Goal: Task Accomplishment & Management: Manage account settings

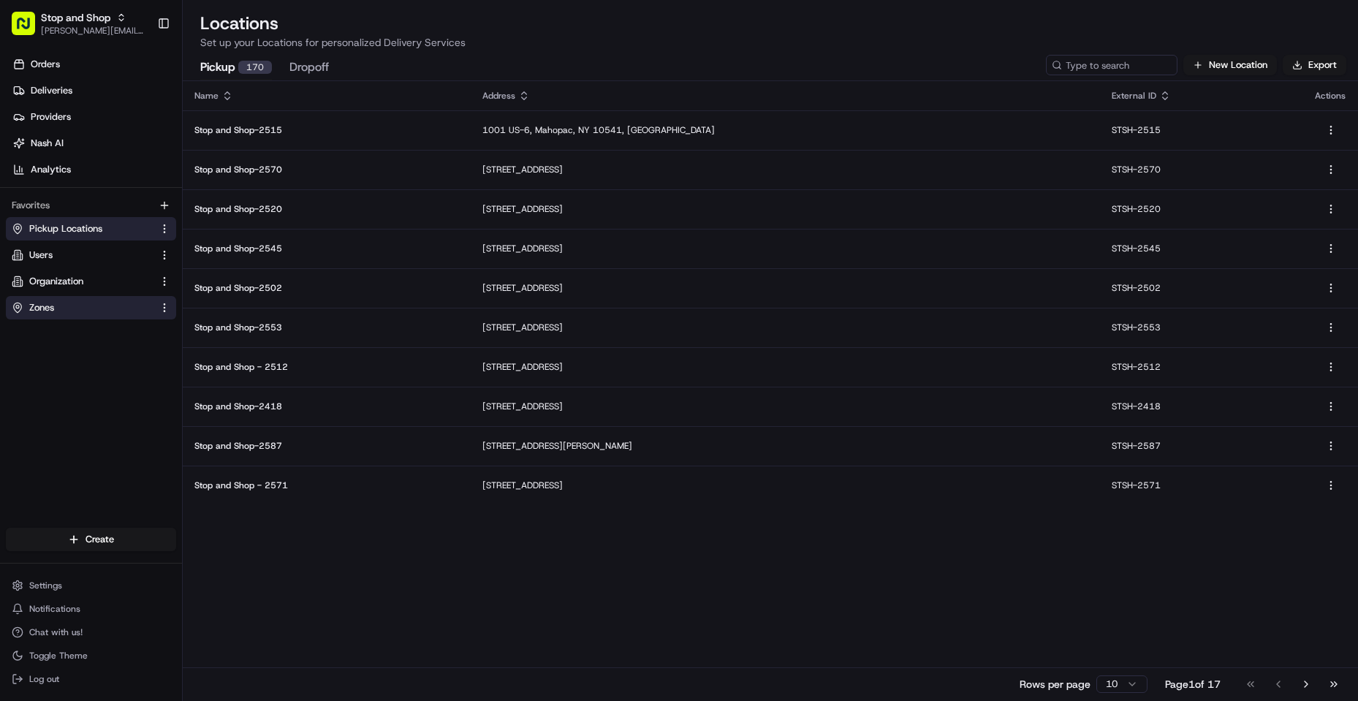
click at [100, 304] on link "Zones" at bounding box center [82, 307] width 141 height 13
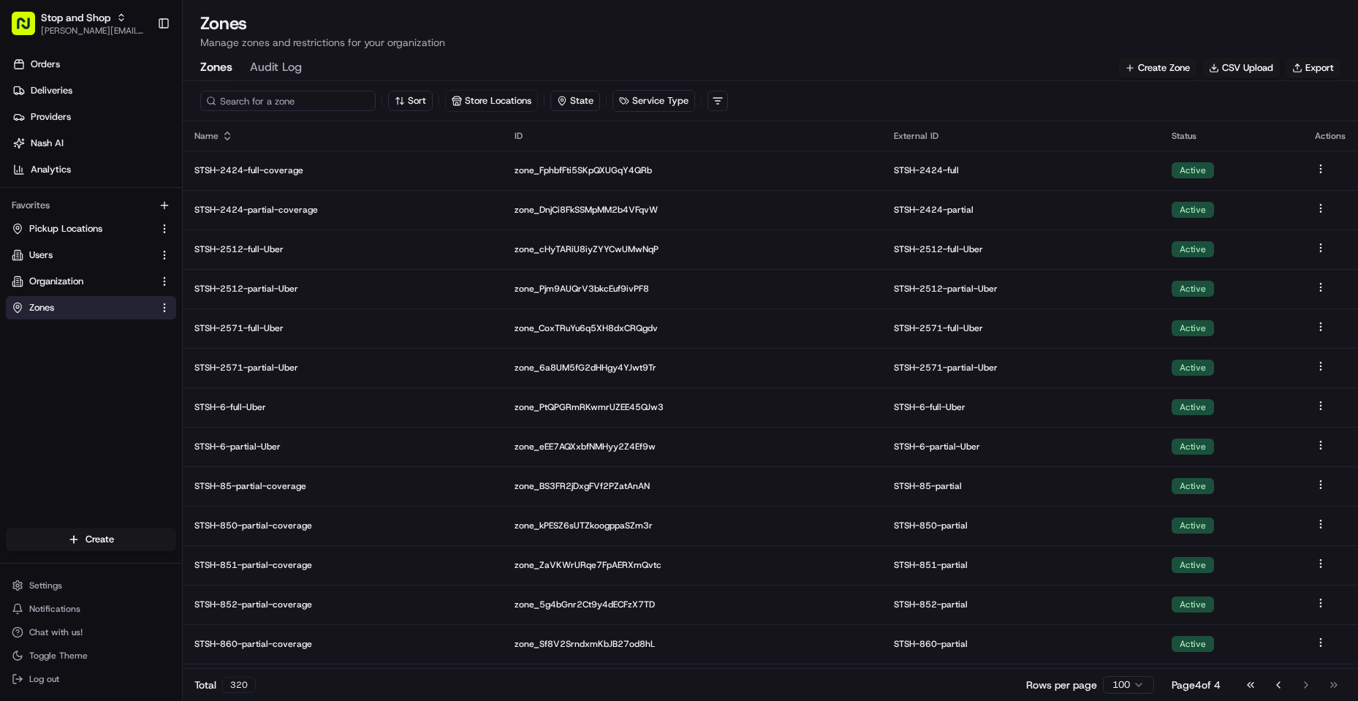
click at [285, 94] on input at bounding box center [287, 101] width 175 height 20
click at [232, 104] on input at bounding box center [287, 101] width 175 height 20
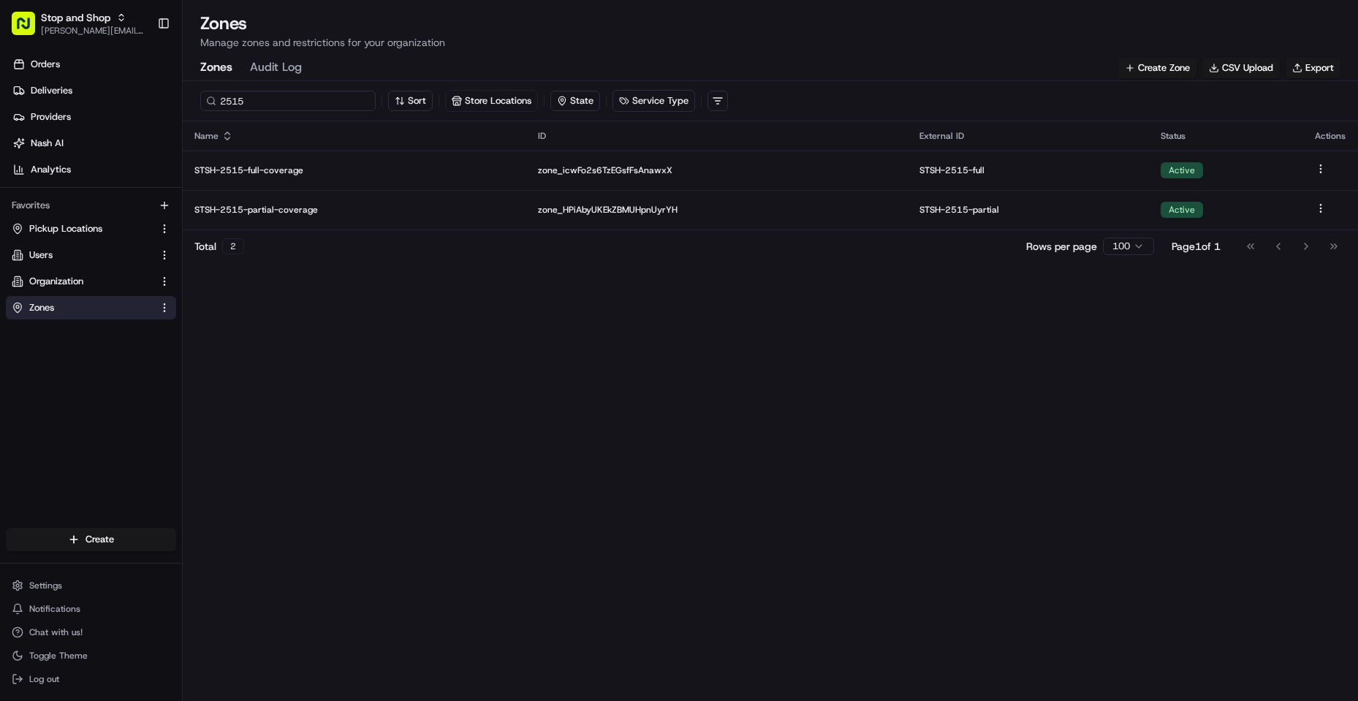
drag, startPoint x: 283, startPoint y: 101, endPoint x: 0, endPoint y: 66, distance: 285.0
click at [0, 68] on div "Stop and Shop [PERSON_NAME][EMAIL_ADDRESS][DOMAIN_NAME] Toggle Sidebar Orders D…" at bounding box center [679, 350] width 1358 height 701
type input "Waiting"
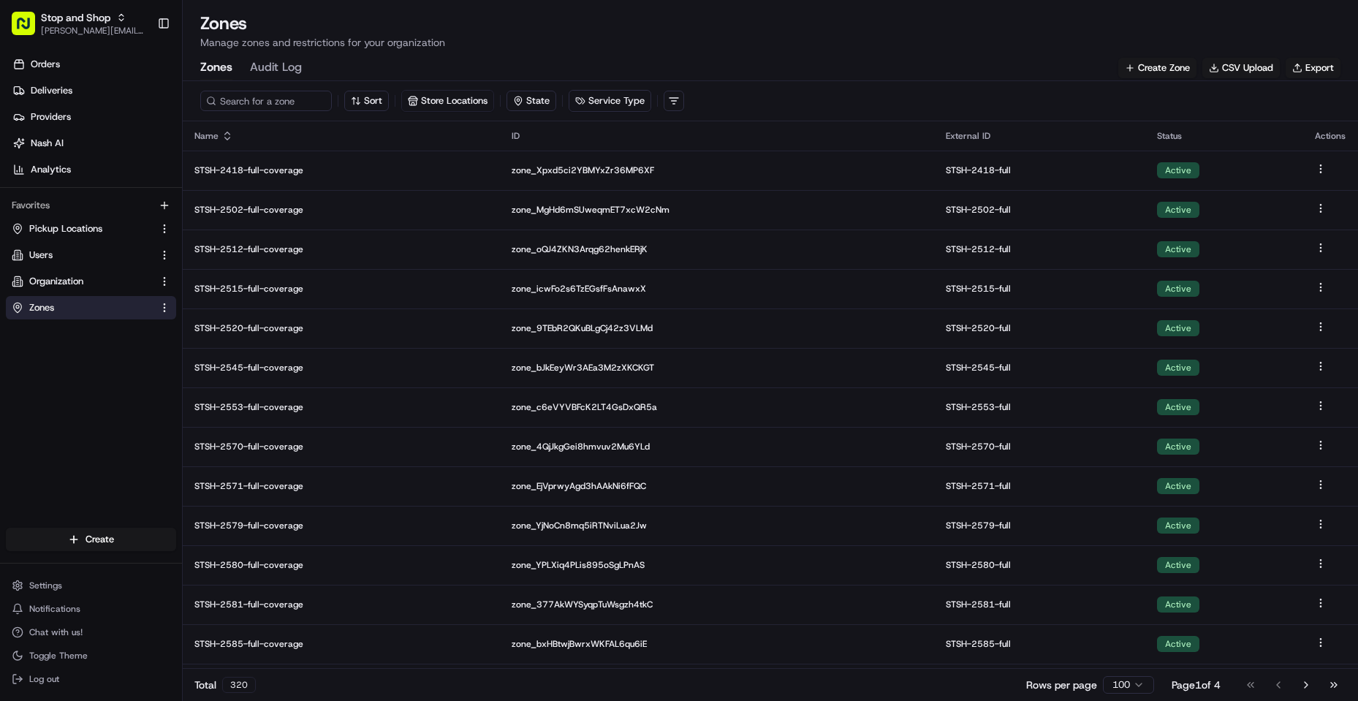
click at [271, 66] on button "Audit Log" at bounding box center [276, 68] width 52 height 25
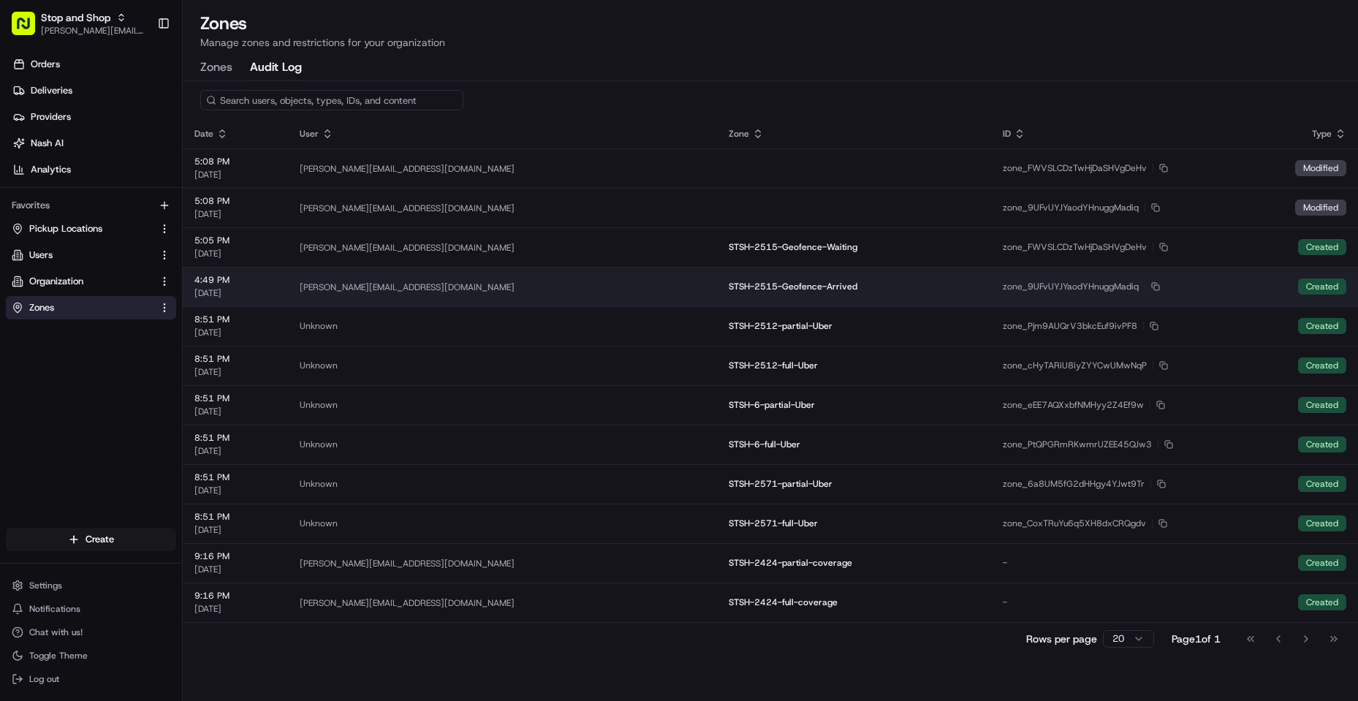
click at [1082, 283] on span "zone_9UFvUYJYaodYHnuggMadiq" at bounding box center [1071, 287] width 136 height 12
click at [762, 276] on td "STSH-2515-Geofence-Arrived" at bounding box center [854, 286] width 274 height 39
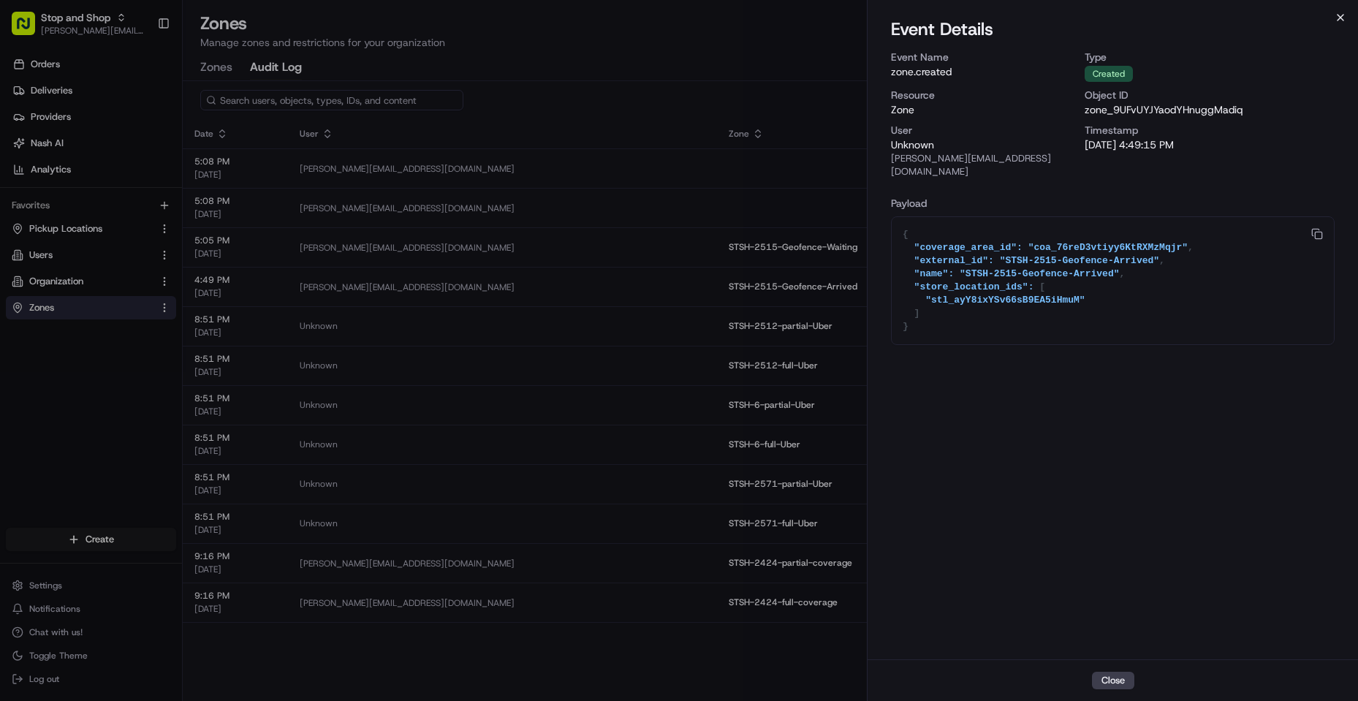
click at [1336, 18] on icon "button" at bounding box center [1340, 18] width 12 height 12
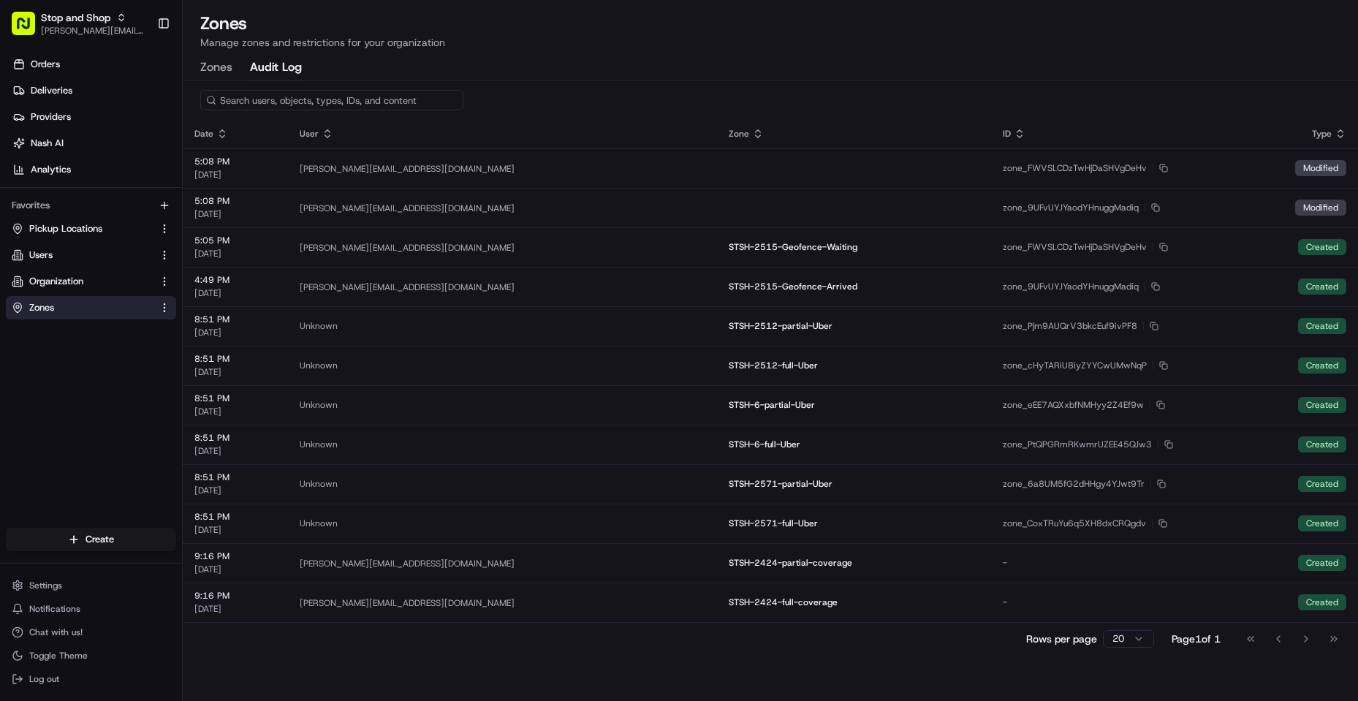
click at [817, 52] on div "Zones Manage zones and restrictions for your organization Zones Audit Log" at bounding box center [770, 46] width 1175 height 69
click at [336, 95] on input at bounding box center [331, 100] width 263 height 20
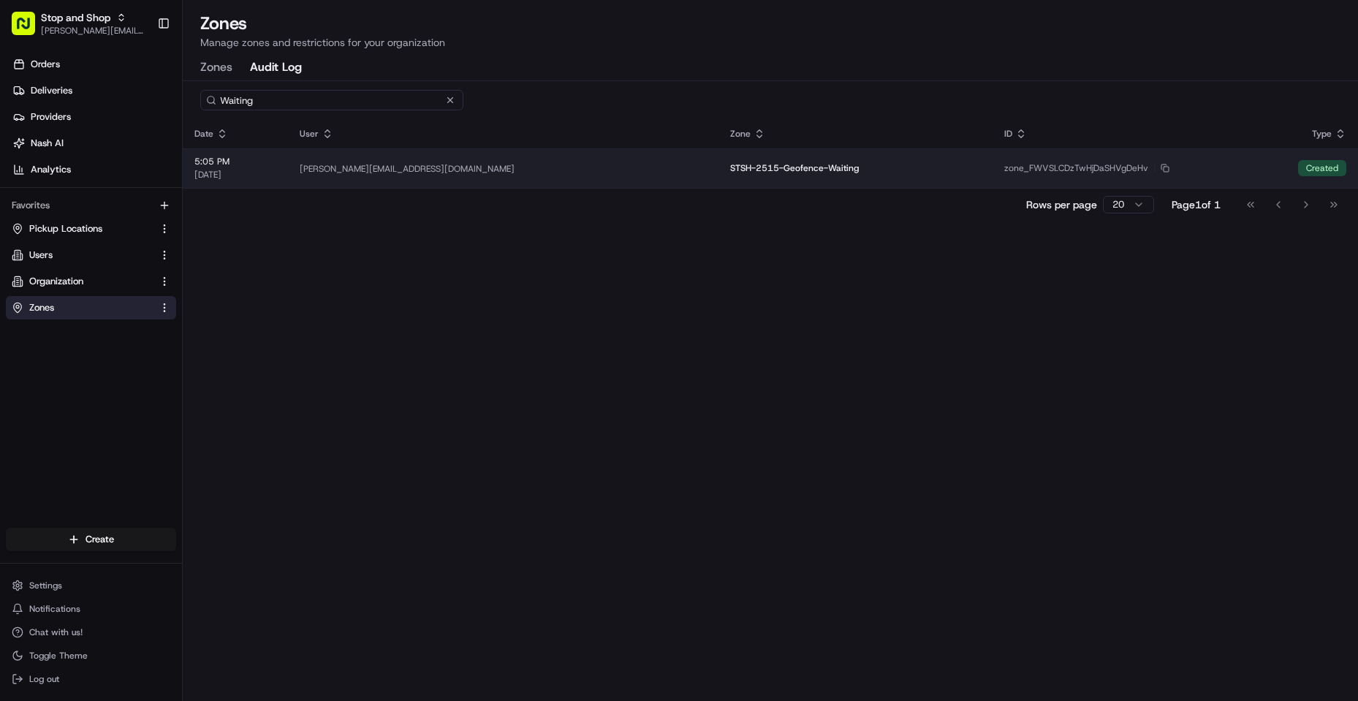
type input "Waiting"
click at [730, 167] on span "STSH-2515-Geofence-Waiting" at bounding box center [855, 168] width 251 height 12
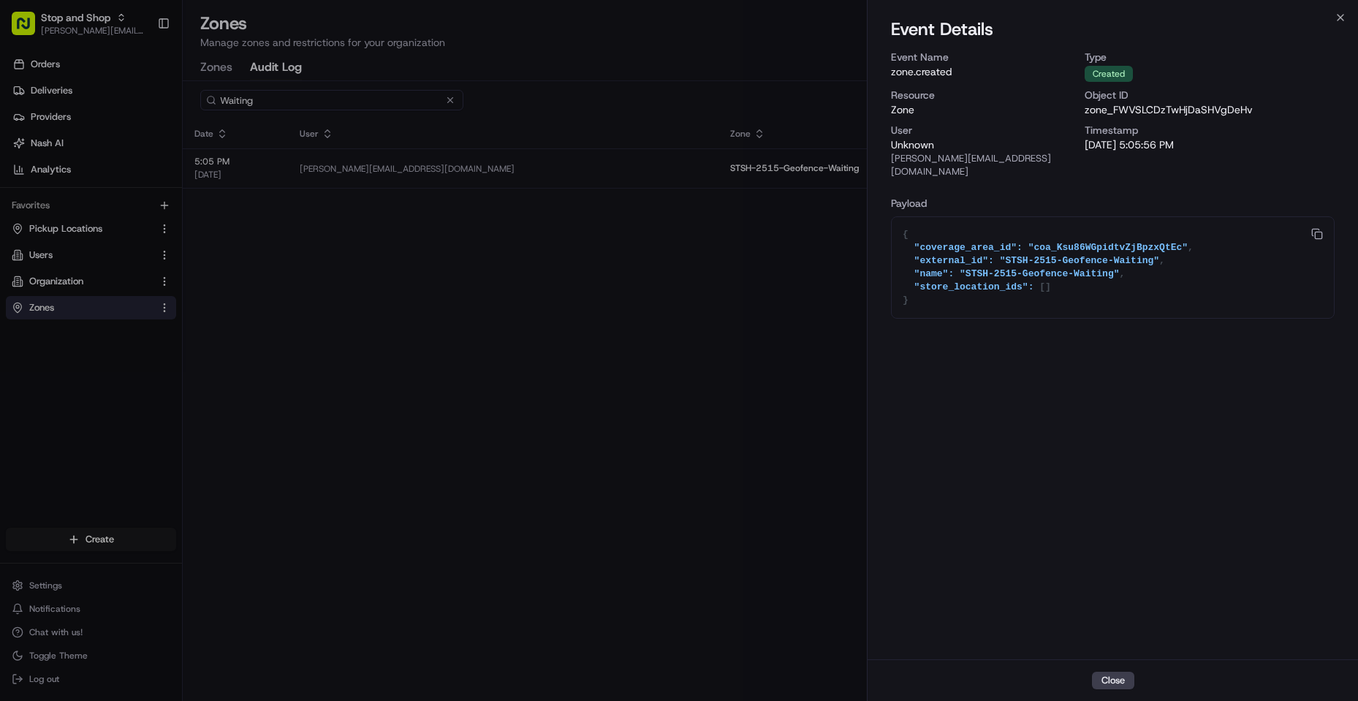
drag, startPoint x: 320, startPoint y: 227, endPoint x: 308, endPoint y: 227, distance: 12.4
click at [322, 227] on div at bounding box center [679, 350] width 1358 height 701
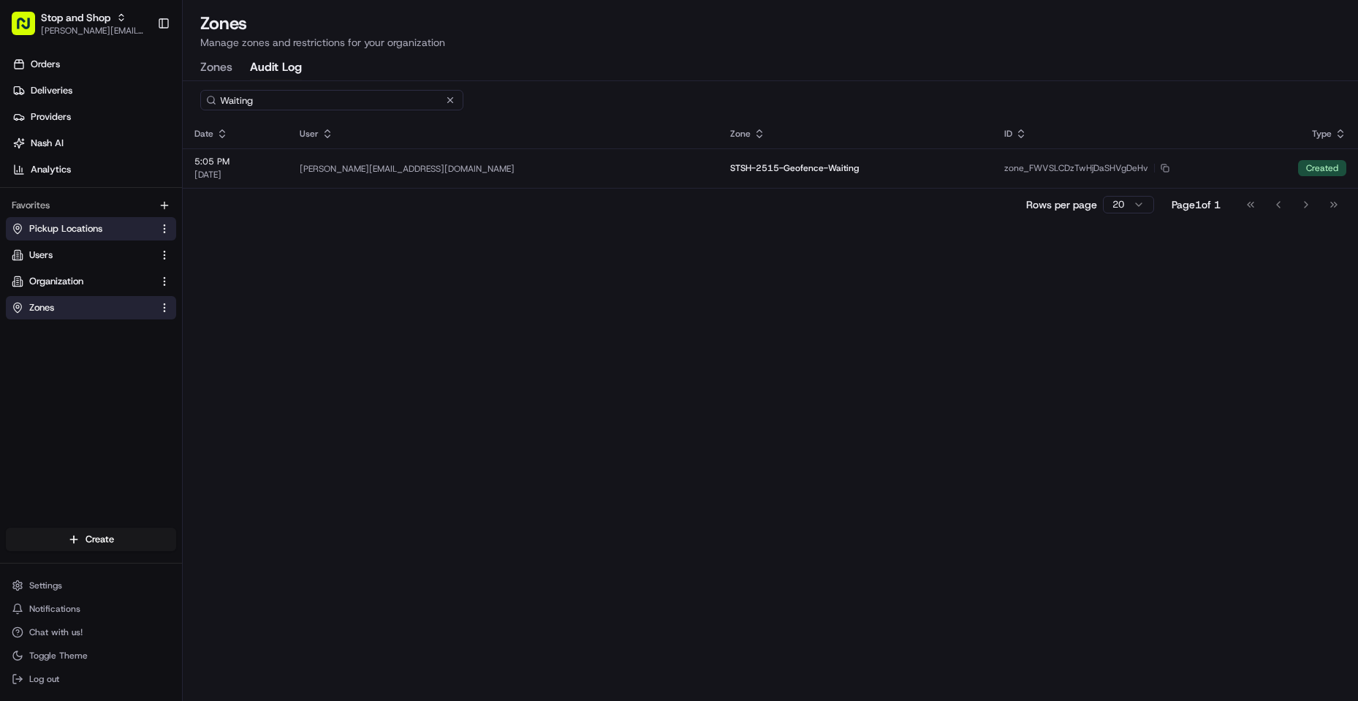
click at [66, 228] on span "Pickup Locations" at bounding box center [65, 228] width 73 height 13
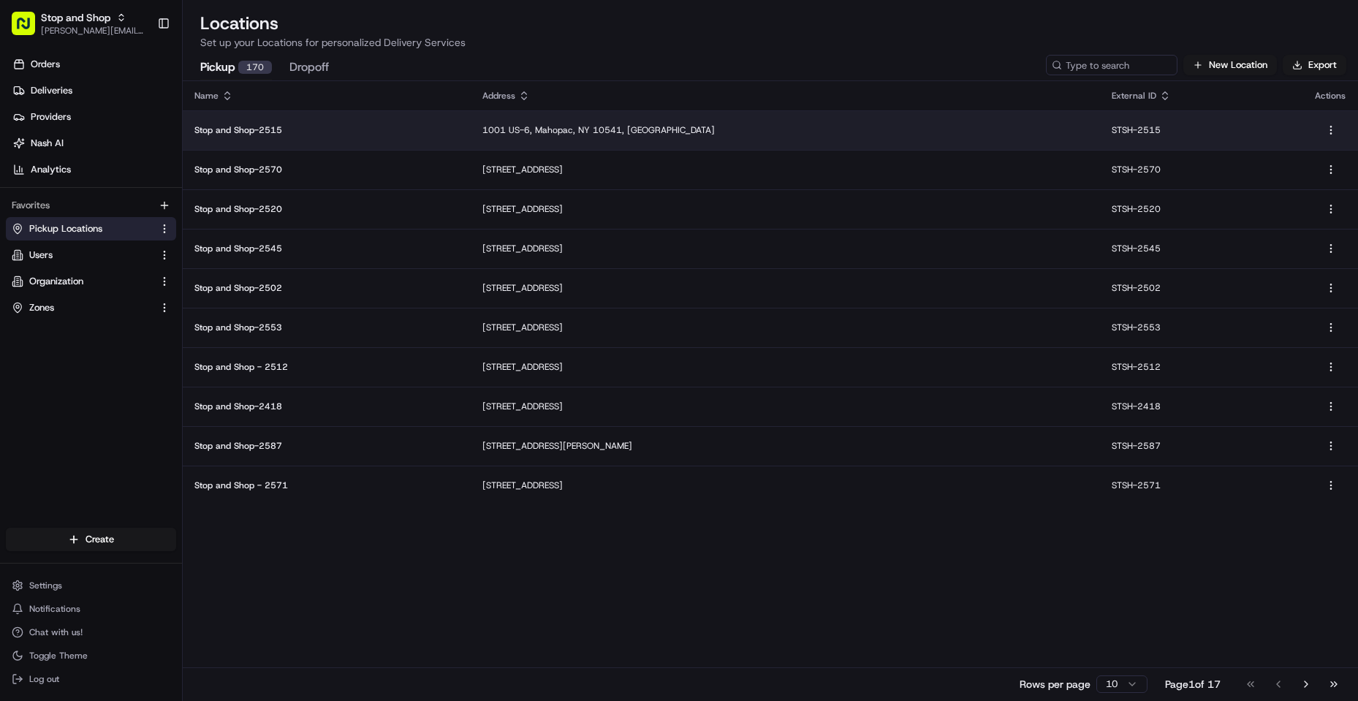
click at [281, 126] on p "Stop and Shop-2515" at bounding box center [326, 130] width 265 height 12
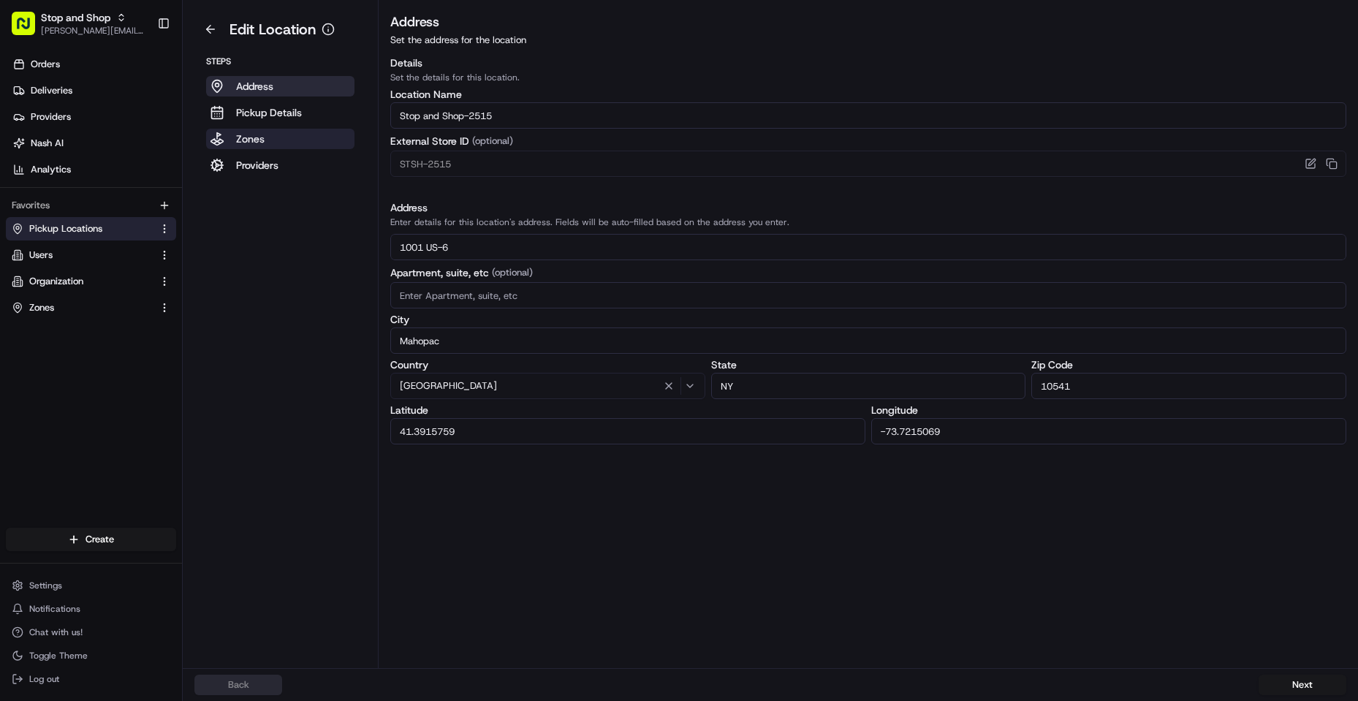
click at [278, 145] on button "Zones" at bounding box center [280, 139] width 148 height 20
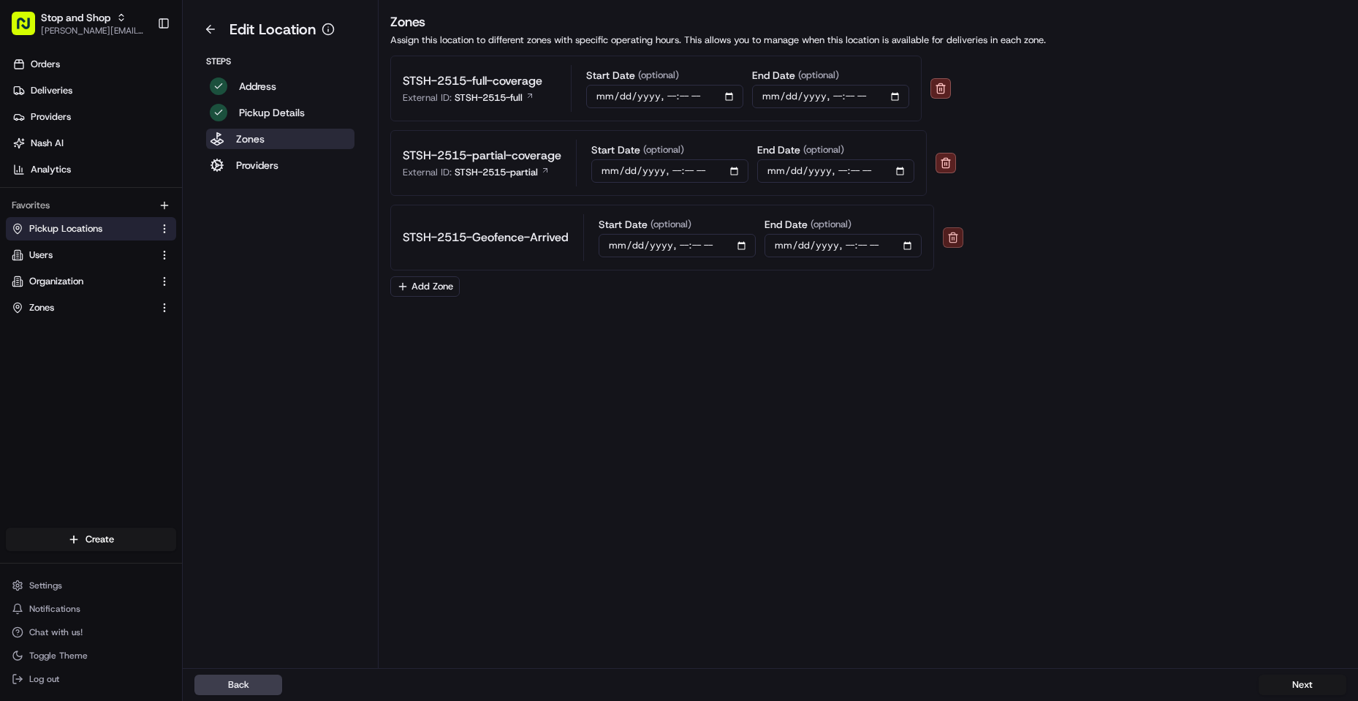
click at [963, 246] on button "button" at bounding box center [953, 237] width 20 height 20
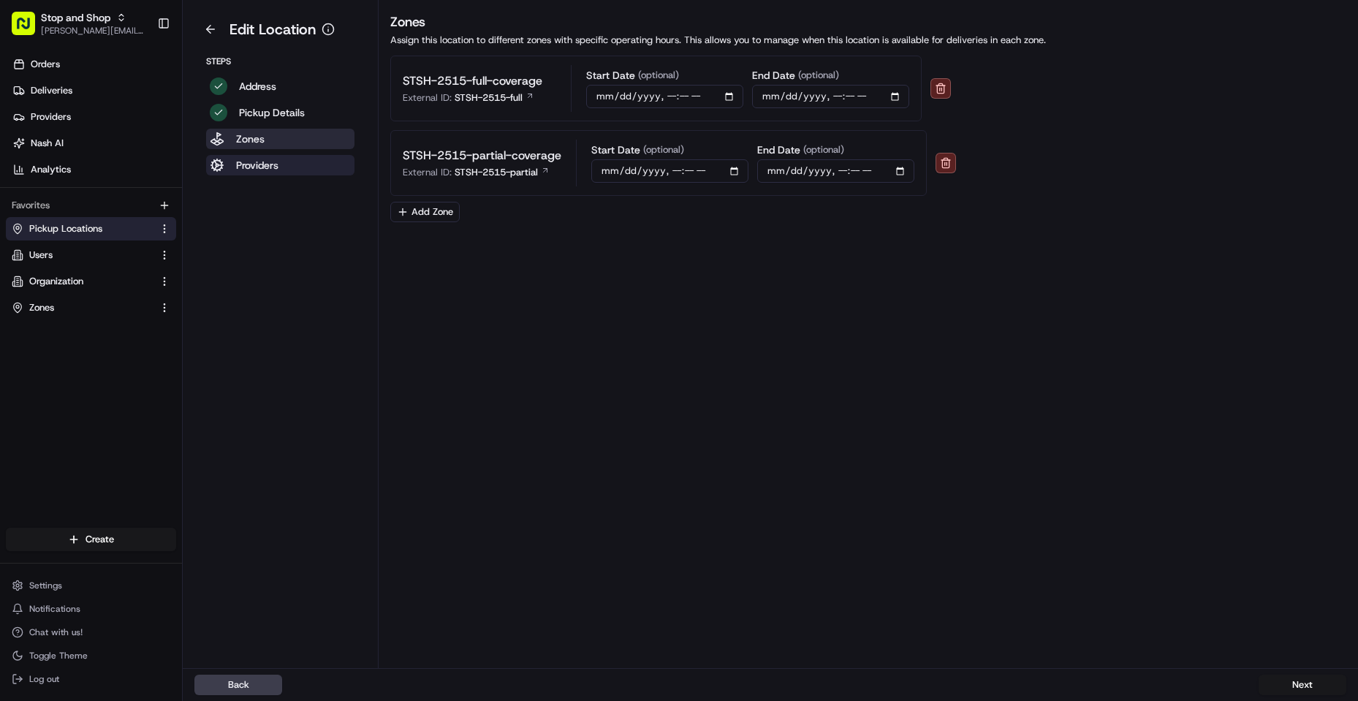
click at [330, 156] on button "Providers" at bounding box center [280, 165] width 148 height 20
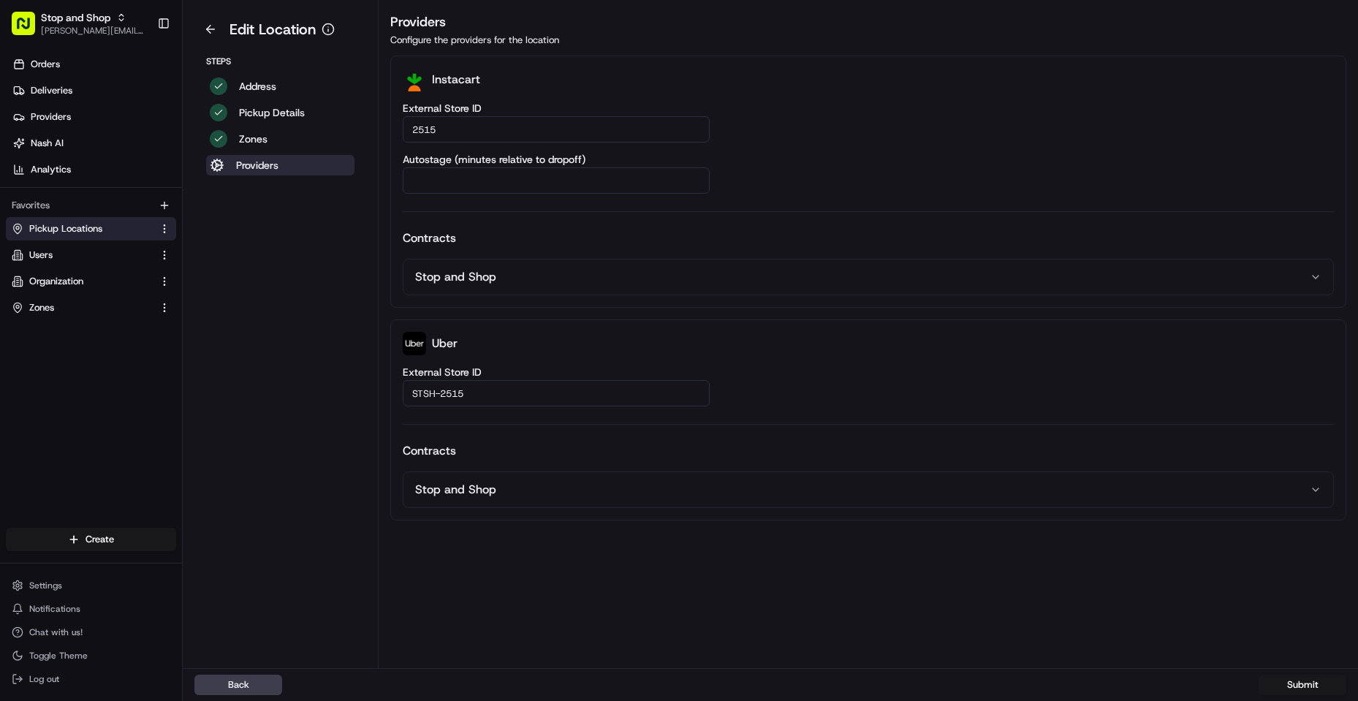
click at [251, 698] on div "Back Submit" at bounding box center [770, 684] width 1175 height 33
click at [250, 685] on button "Back" at bounding box center [238, 684] width 88 height 20
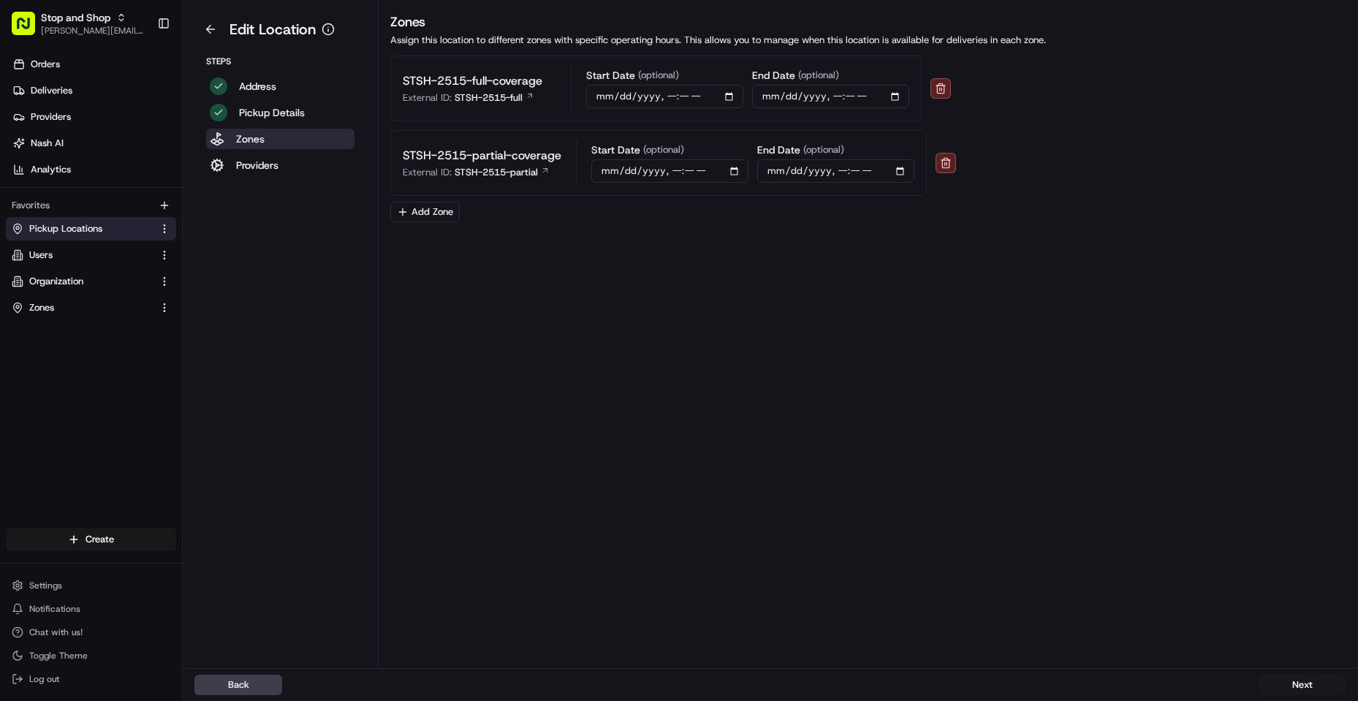
click at [222, 700] on div "Back Next" at bounding box center [770, 684] width 1175 height 33
click at [237, 685] on button "Back" at bounding box center [238, 684] width 88 height 20
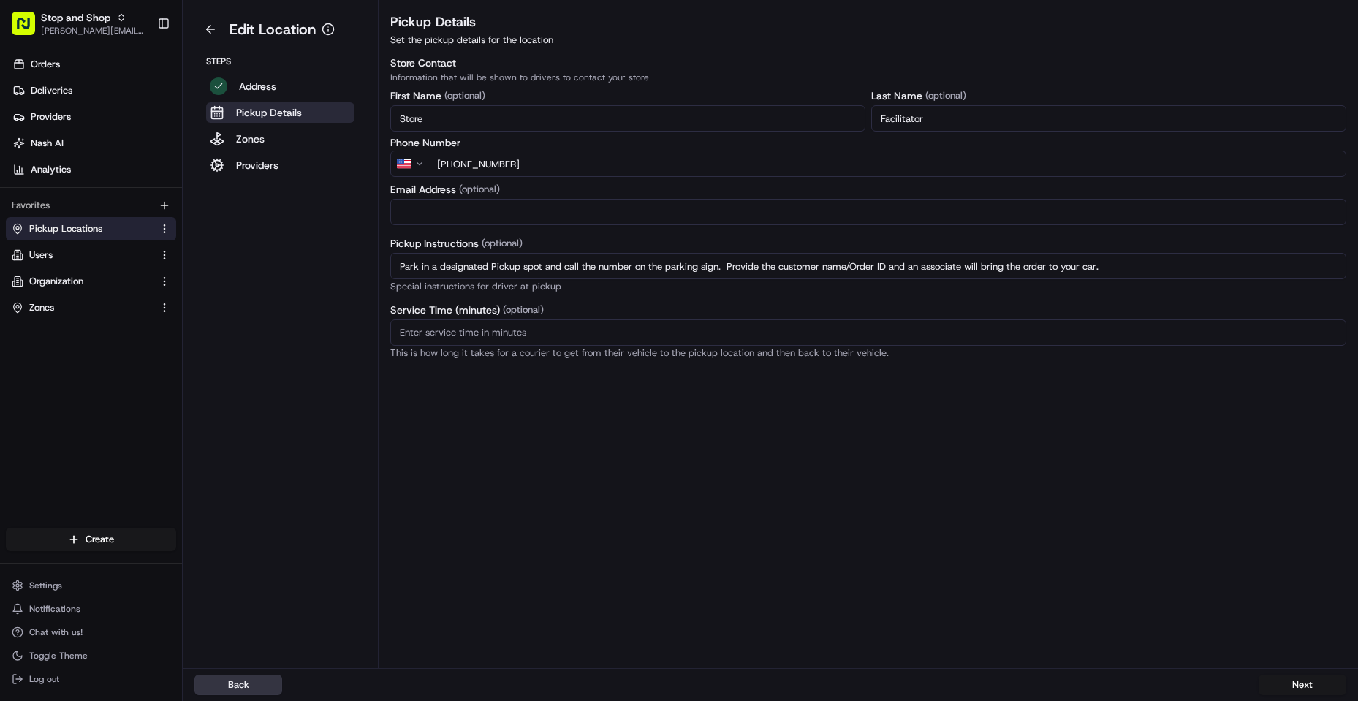
click at [237, 685] on button "Back" at bounding box center [238, 684] width 88 height 20
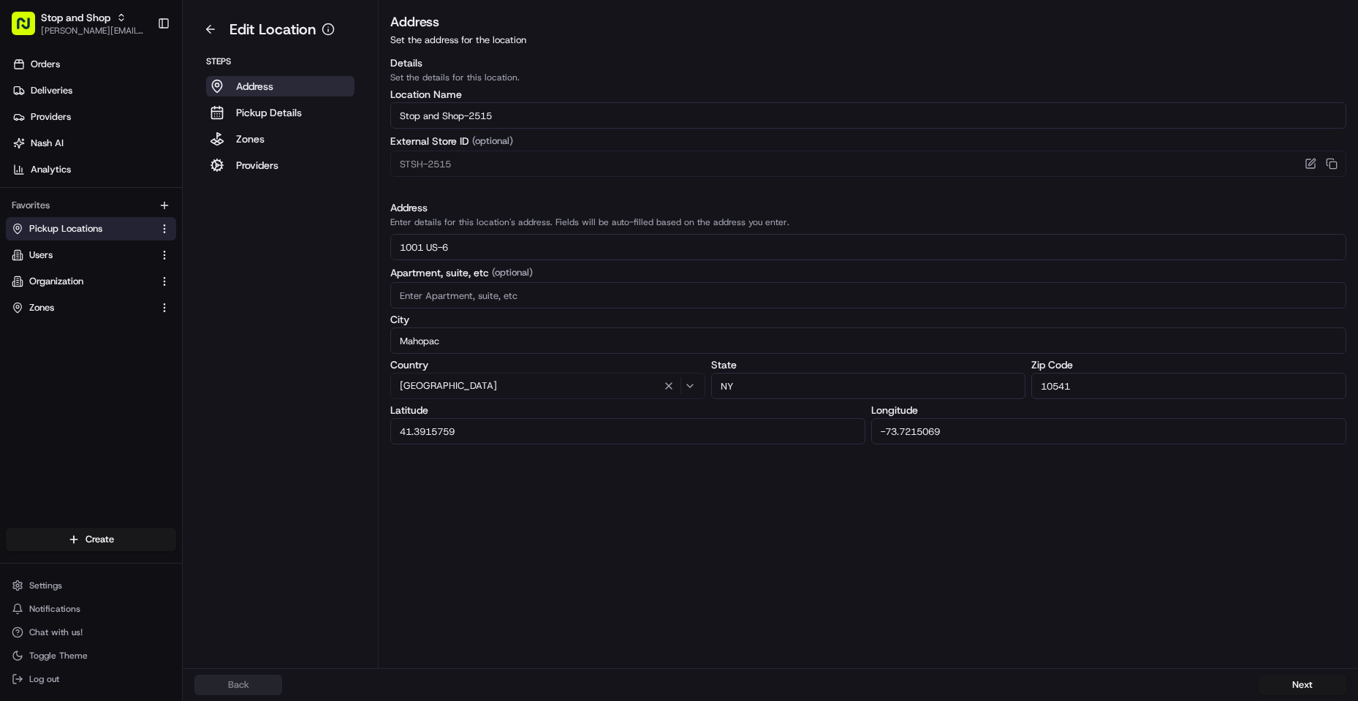
click at [237, 685] on div "Back Next" at bounding box center [770, 684] width 1152 height 20
click at [216, 31] on button at bounding box center [210, 29] width 32 height 23
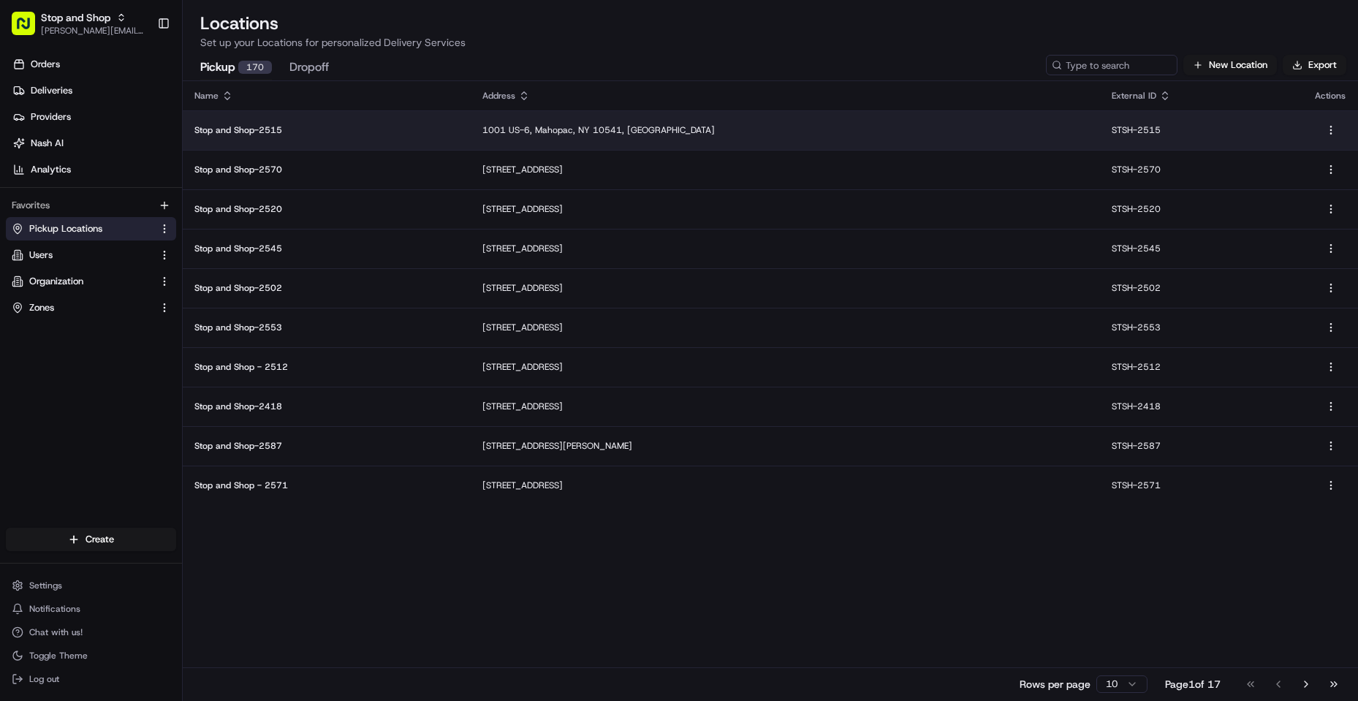
click at [280, 126] on p "Stop and Shop-2515" at bounding box center [326, 130] width 265 height 12
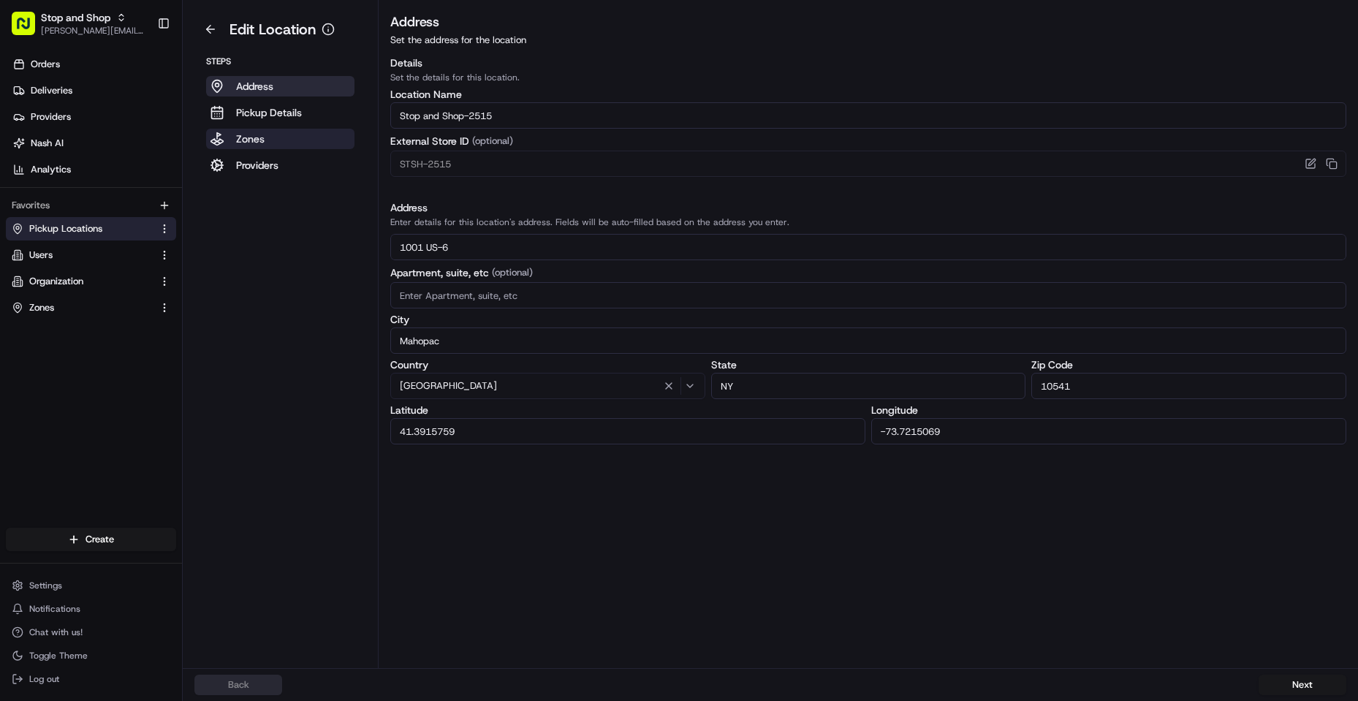
click at [239, 140] on p "Zones" at bounding box center [250, 139] width 28 height 15
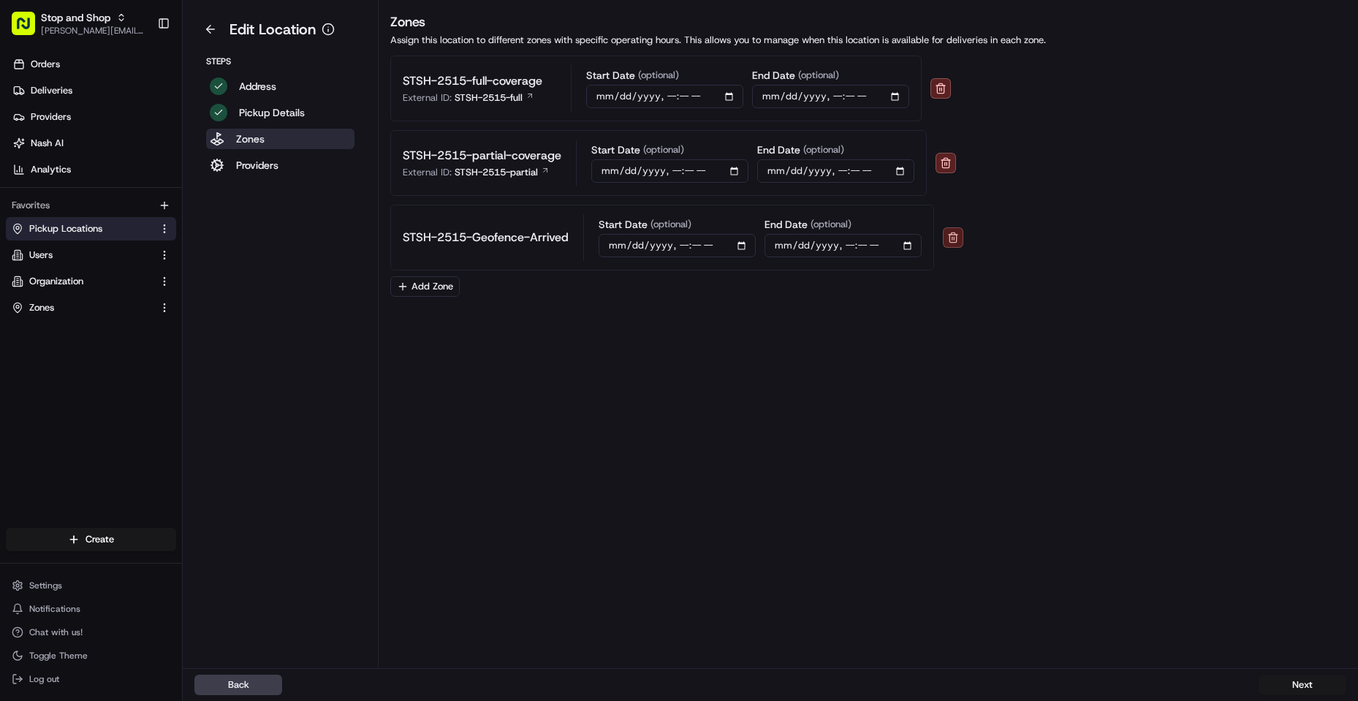
click at [959, 232] on button "button" at bounding box center [953, 237] width 20 height 20
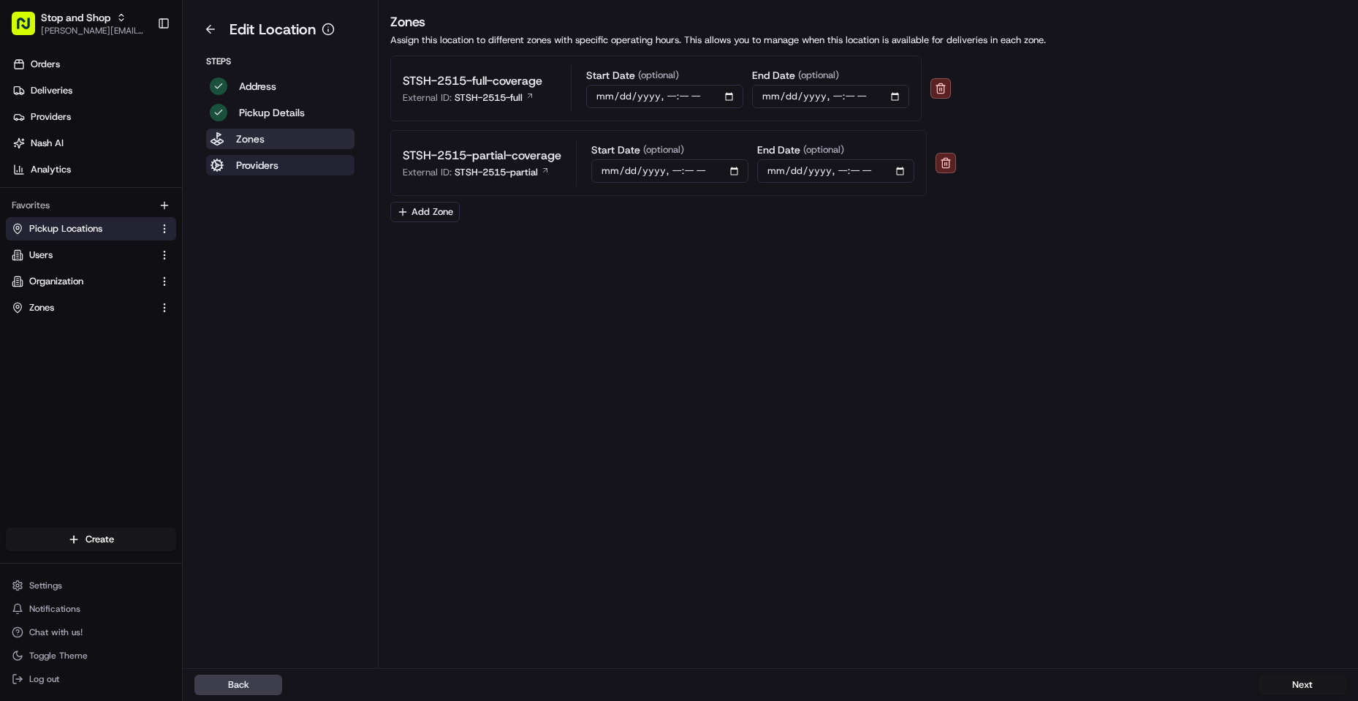
click at [278, 161] on p "Providers" at bounding box center [257, 165] width 42 height 15
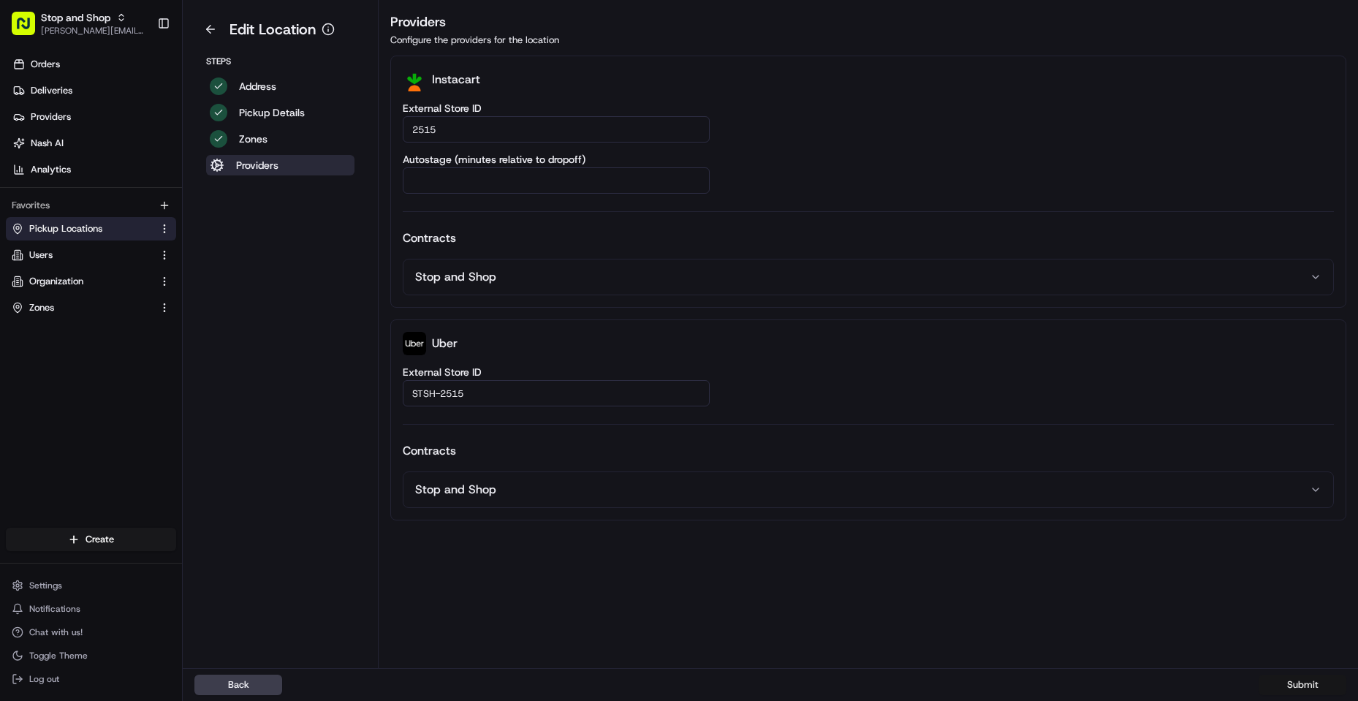
click at [1309, 684] on button "Submit" at bounding box center [1302, 684] width 88 height 20
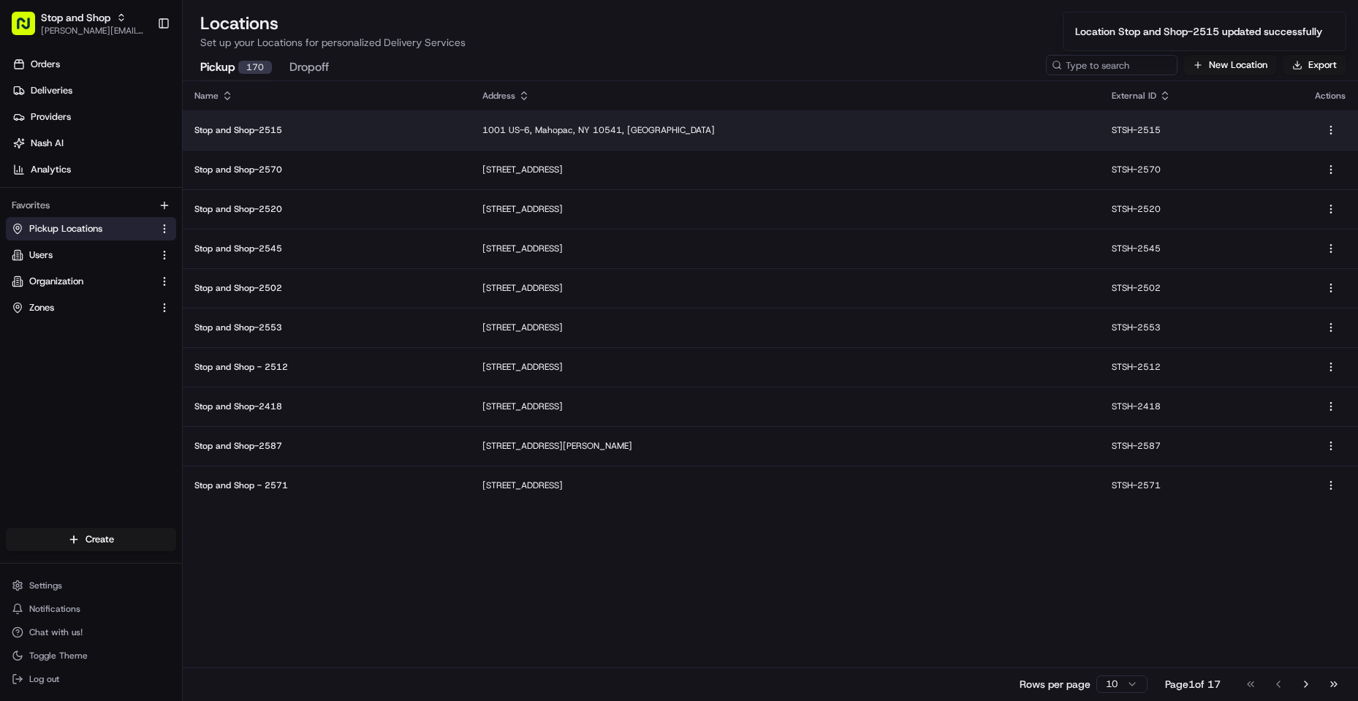
click at [256, 128] on p "Stop and Shop-2515" at bounding box center [326, 130] width 265 height 12
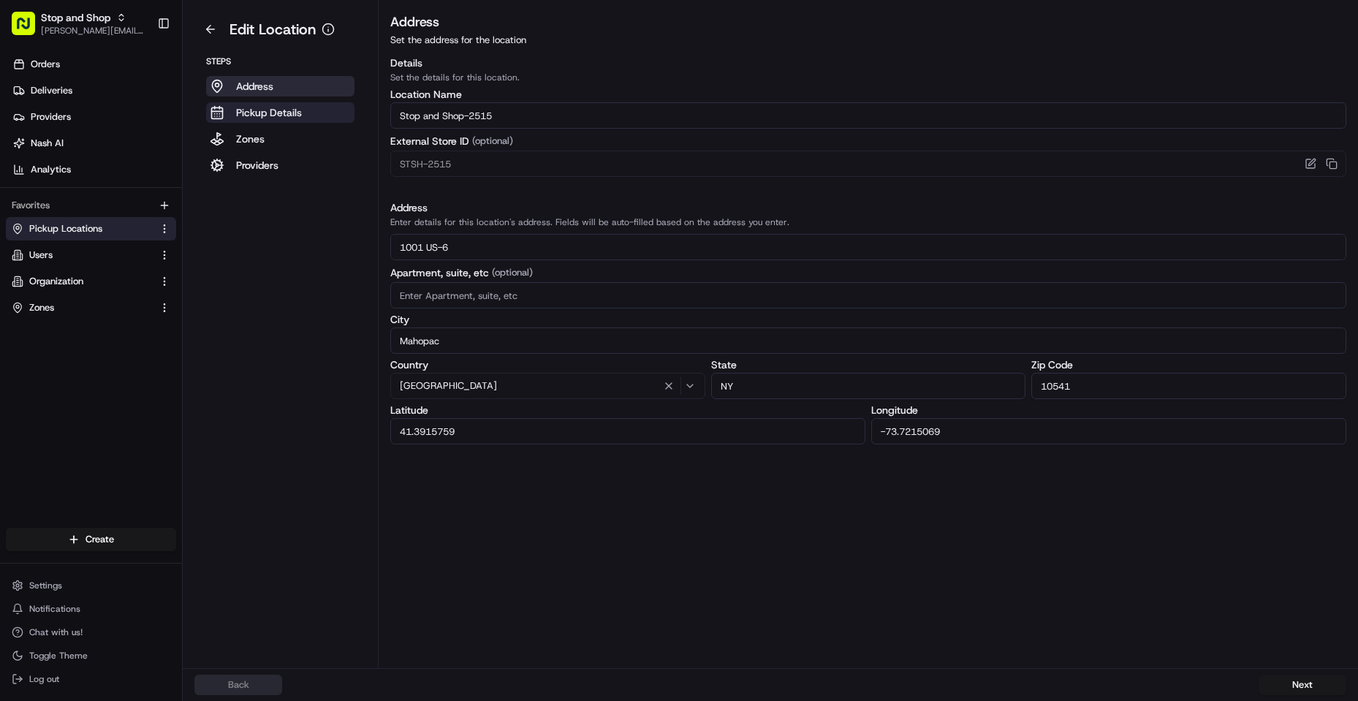
click at [274, 121] on button "Pickup Details" at bounding box center [280, 112] width 148 height 20
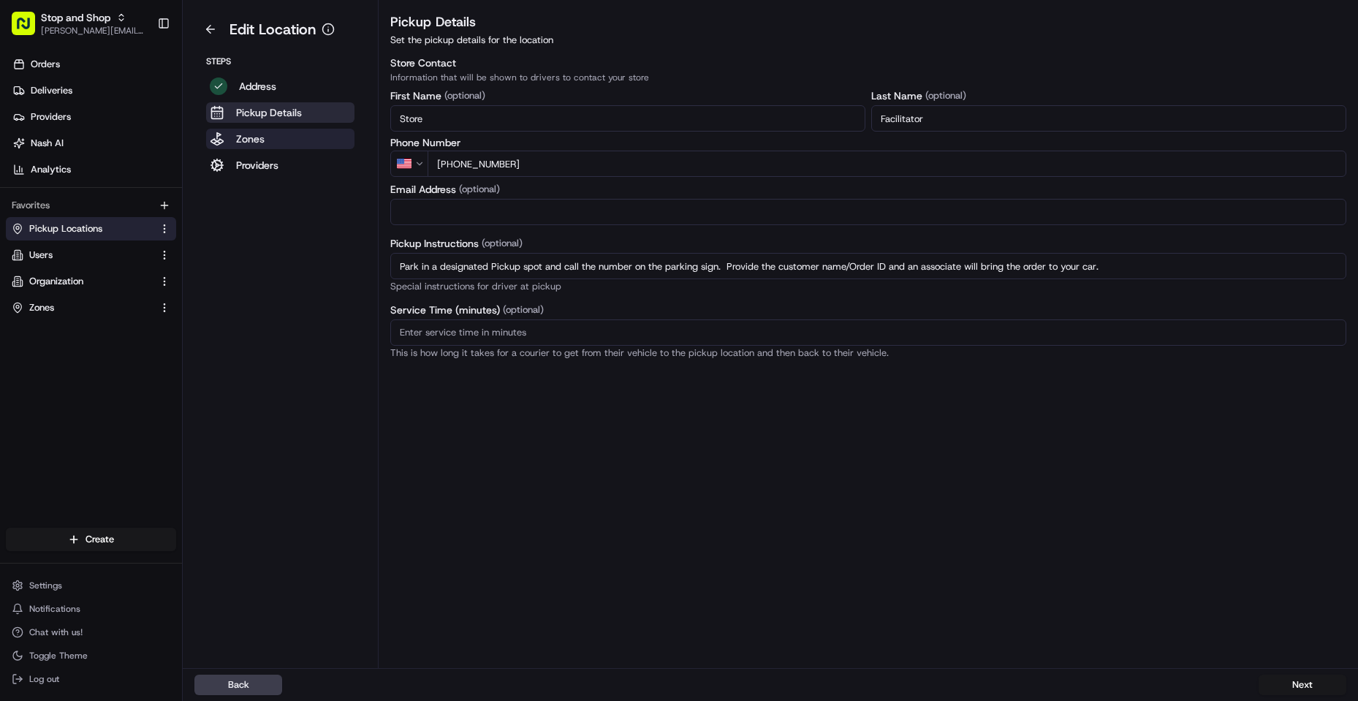
click at [254, 141] on p "Zones" at bounding box center [250, 139] width 28 height 15
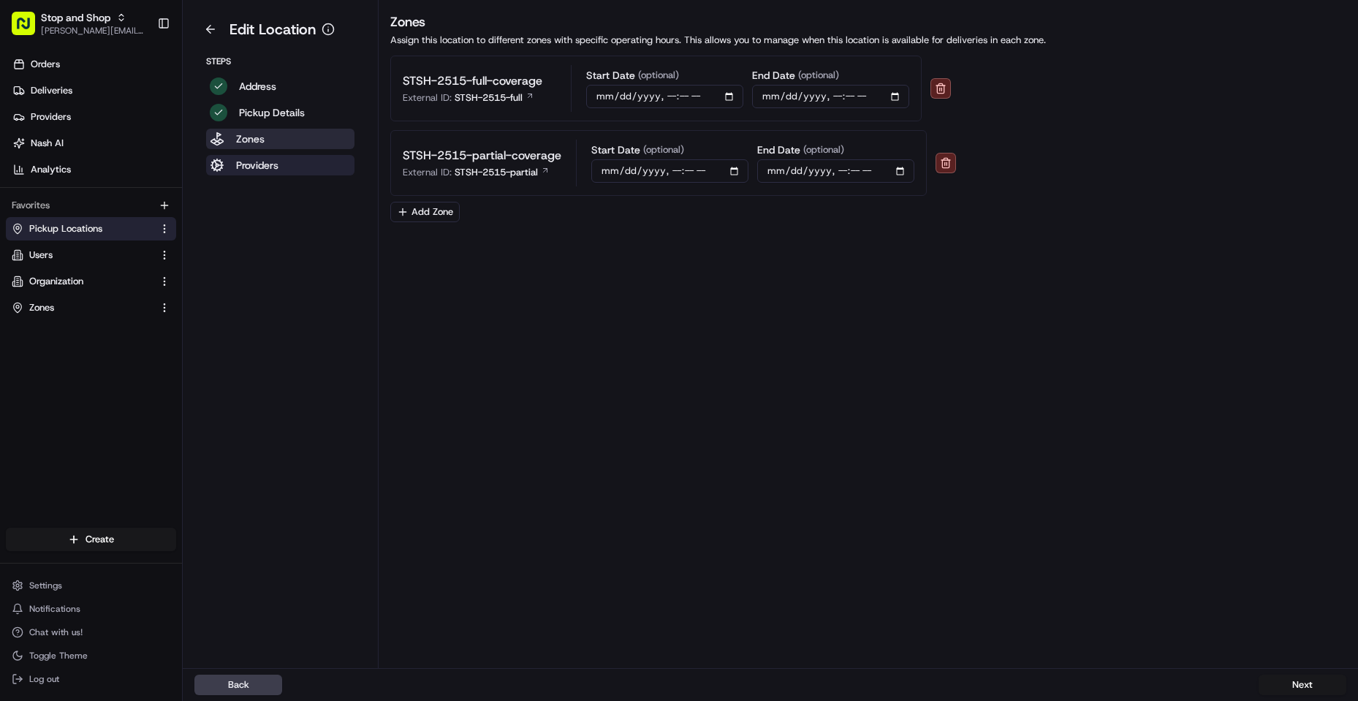
click at [242, 167] on p "Providers" at bounding box center [257, 165] width 42 height 15
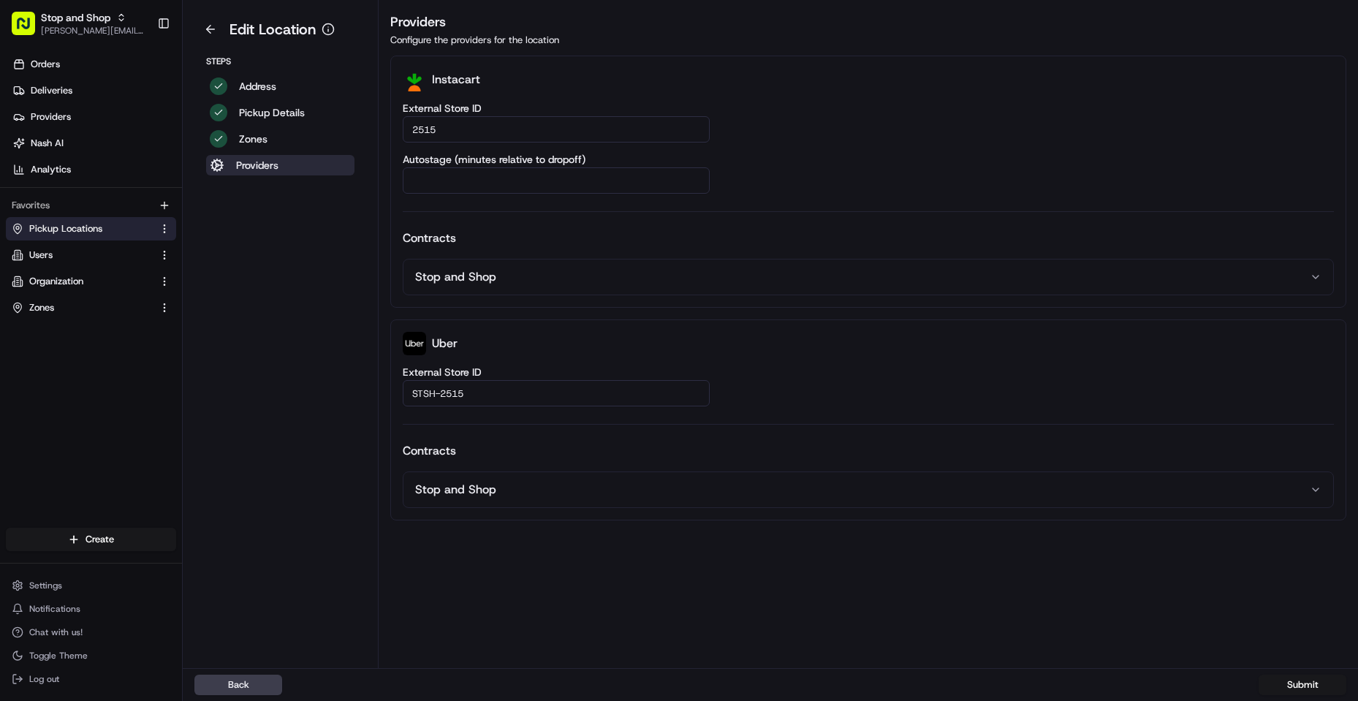
click at [237, 295] on aside "Edit Location Steps Address Pickup Details Zones Providers" at bounding box center [281, 334] width 196 height 668
click at [304, 263] on aside "Edit Location Steps Address Pickup Details Zones Providers" at bounding box center [281, 334] width 196 height 668
click at [243, 686] on button "Back" at bounding box center [238, 684] width 88 height 20
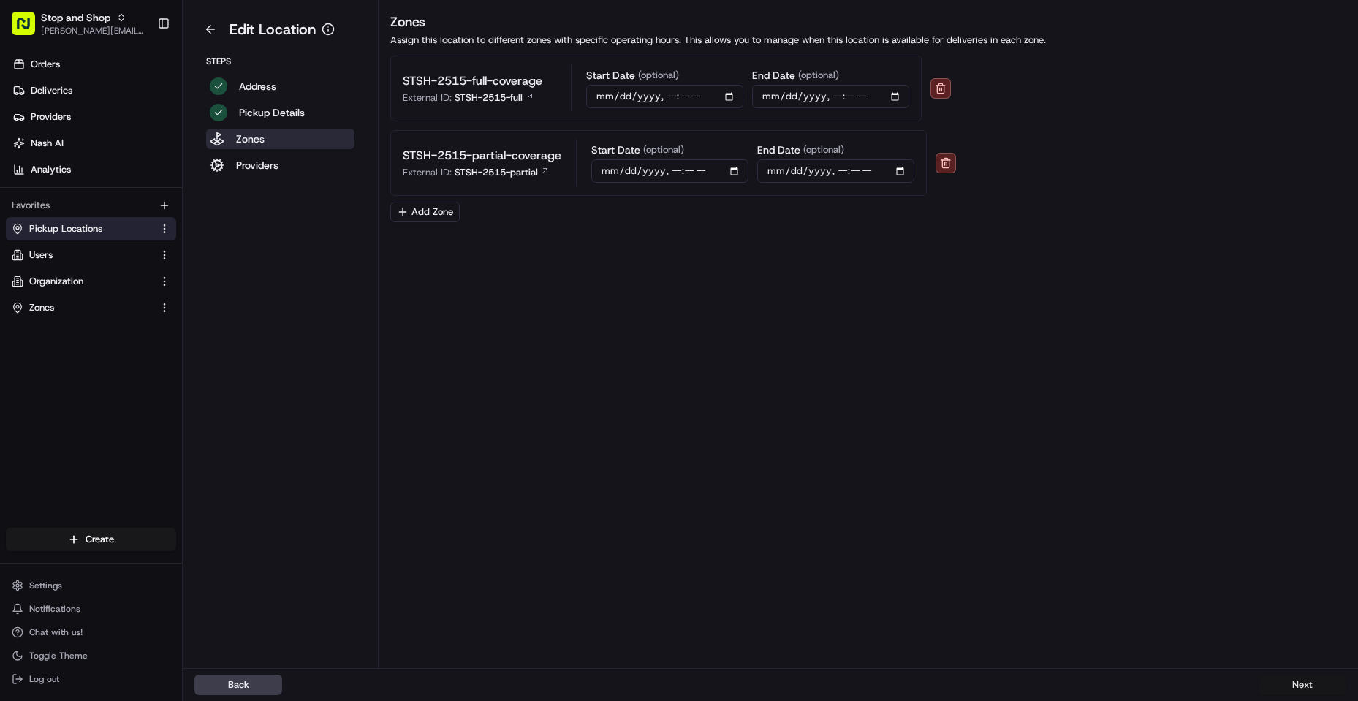
click at [1303, 683] on button "Next" at bounding box center [1302, 684] width 88 height 20
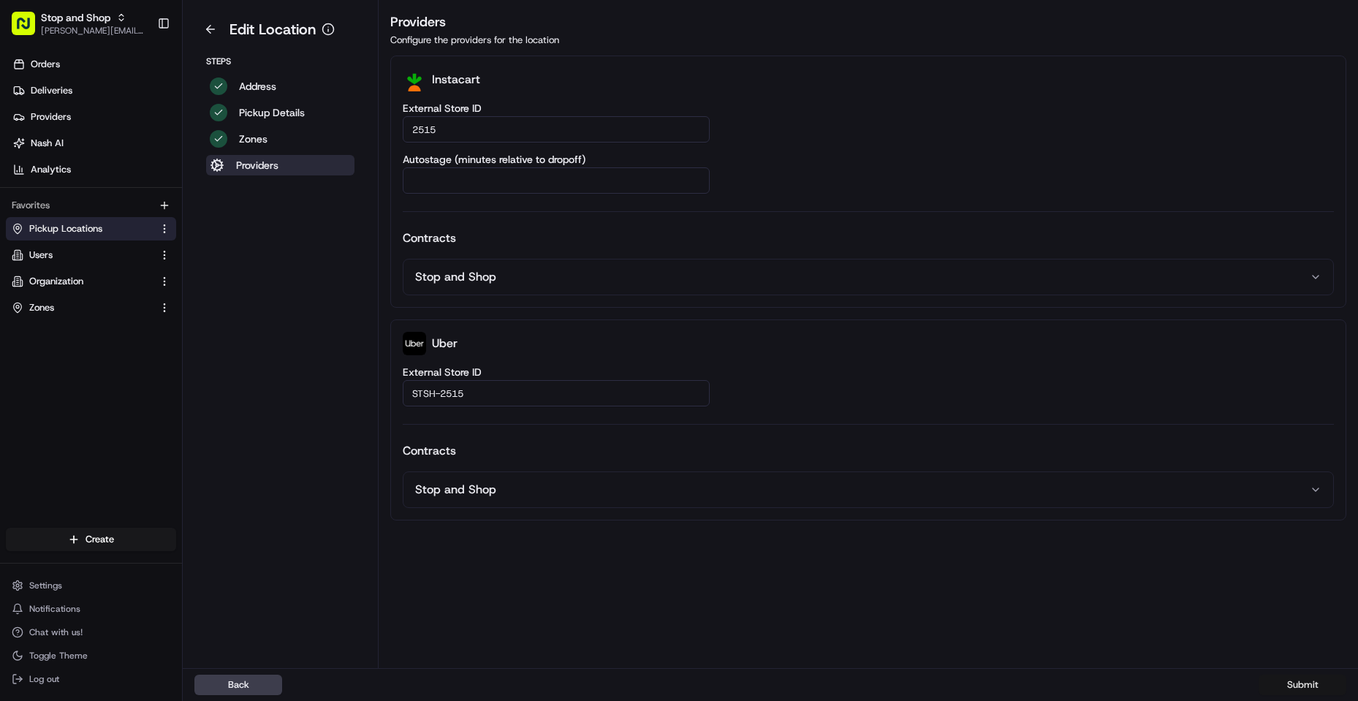
click at [1303, 683] on button "Submit" at bounding box center [1302, 684] width 88 height 20
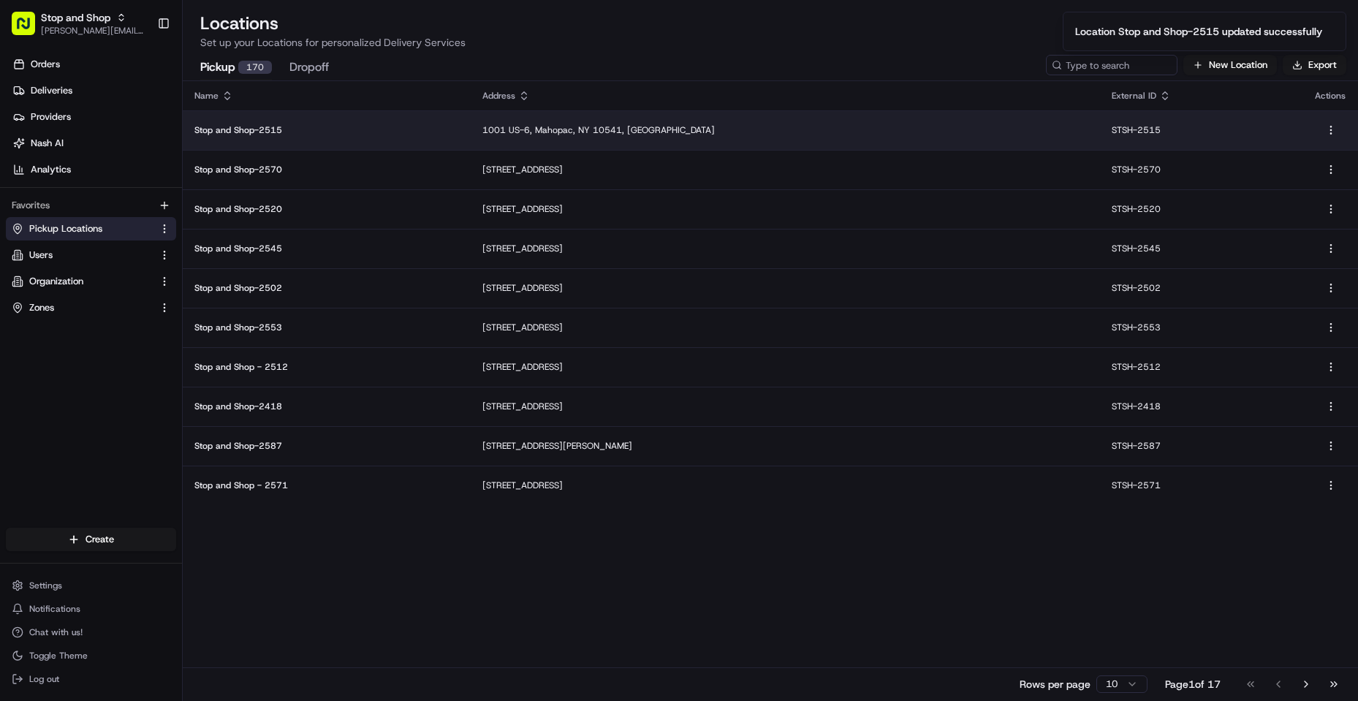
click at [254, 129] on p "Stop and Shop-2515" at bounding box center [326, 130] width 265 height 12
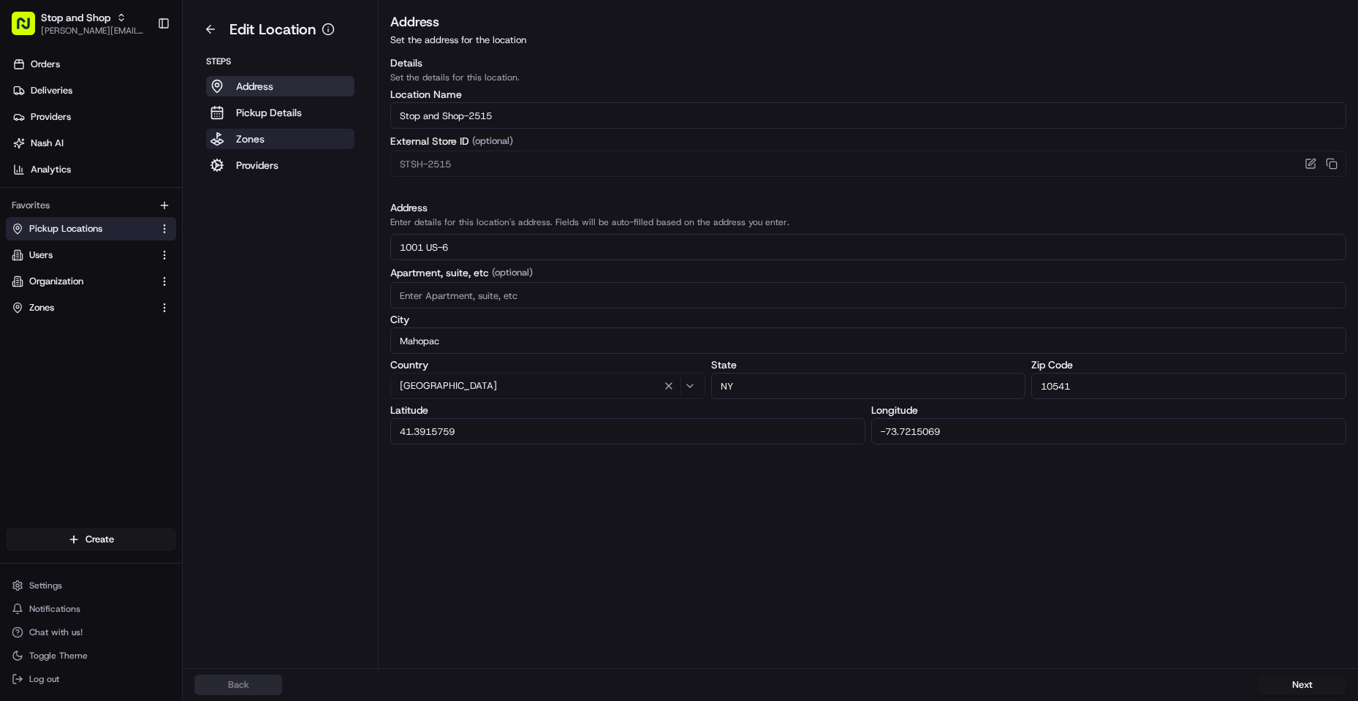
click at [265, 139] on button "Zones" at bounding box center [280, 139] width 148 height 20
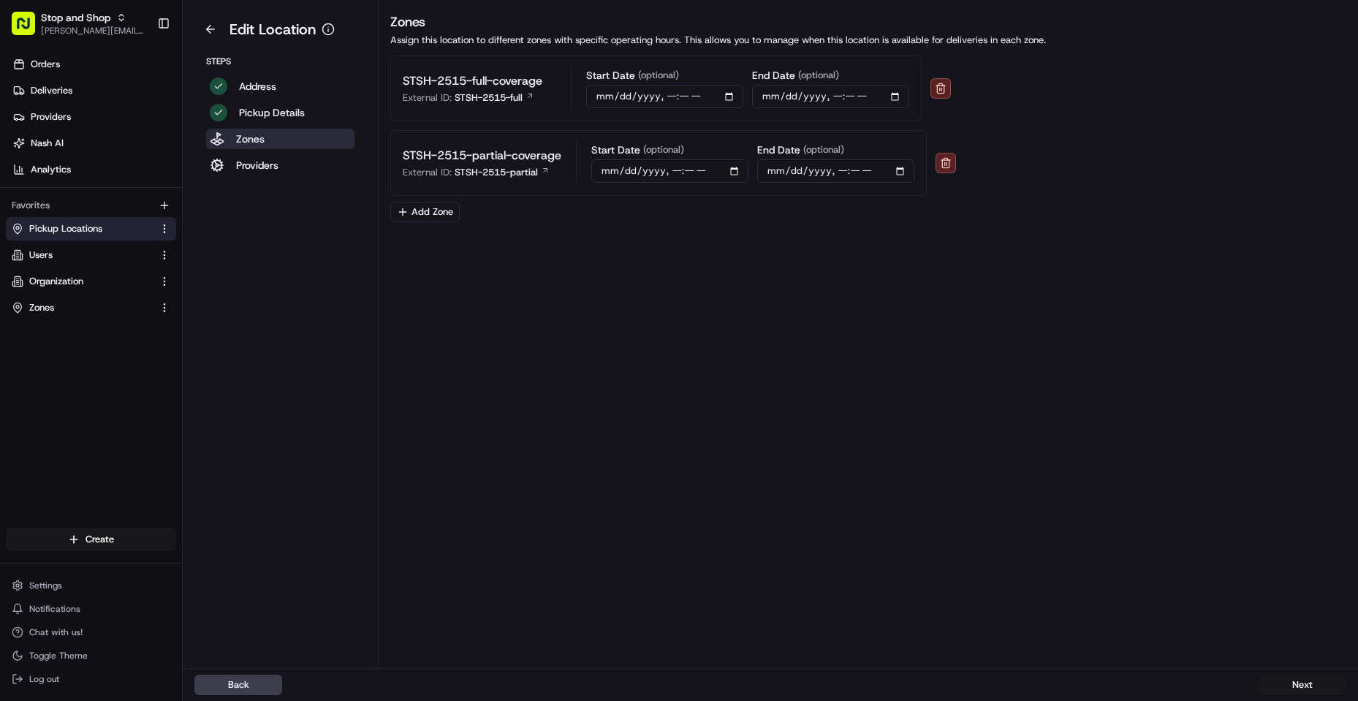
click at [265, 680] on button "Back" at bounding box center [238, 684] width 88 height 20
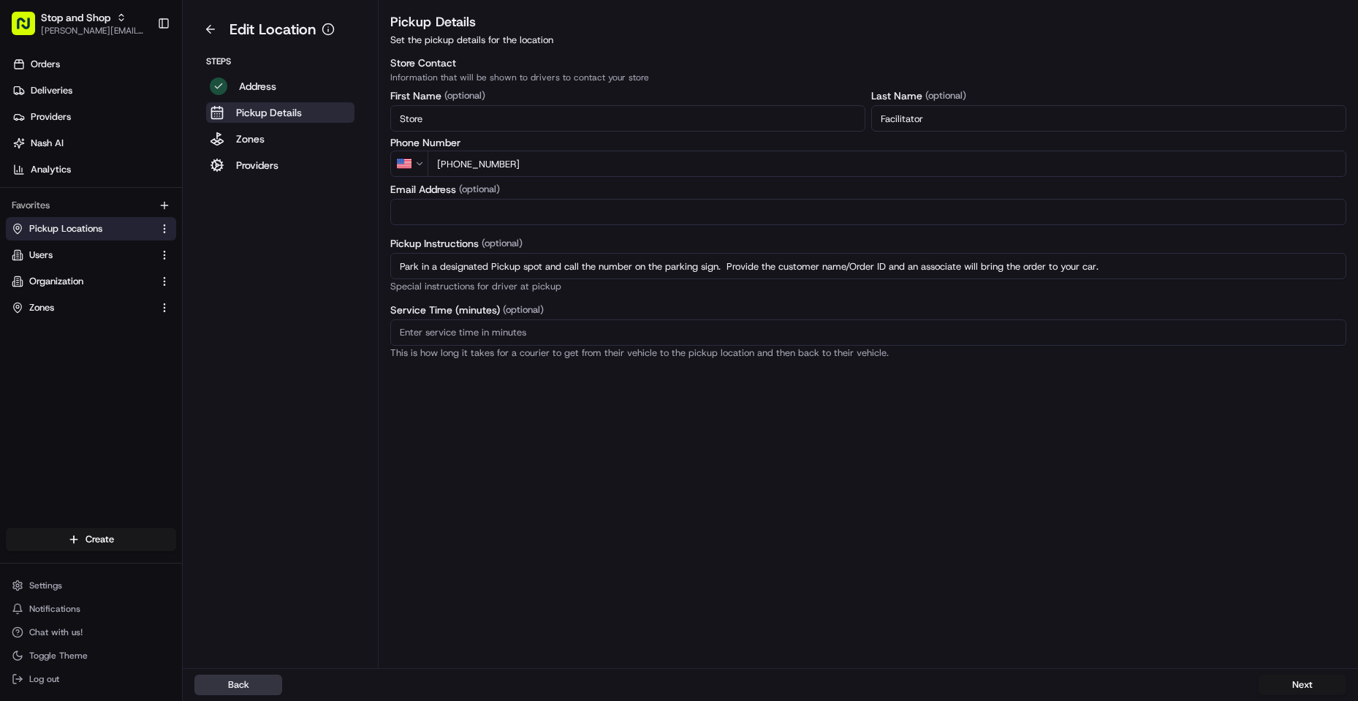
click at [233, 682] on button "Back" at bounding box center [238, 684] width 88 height 20
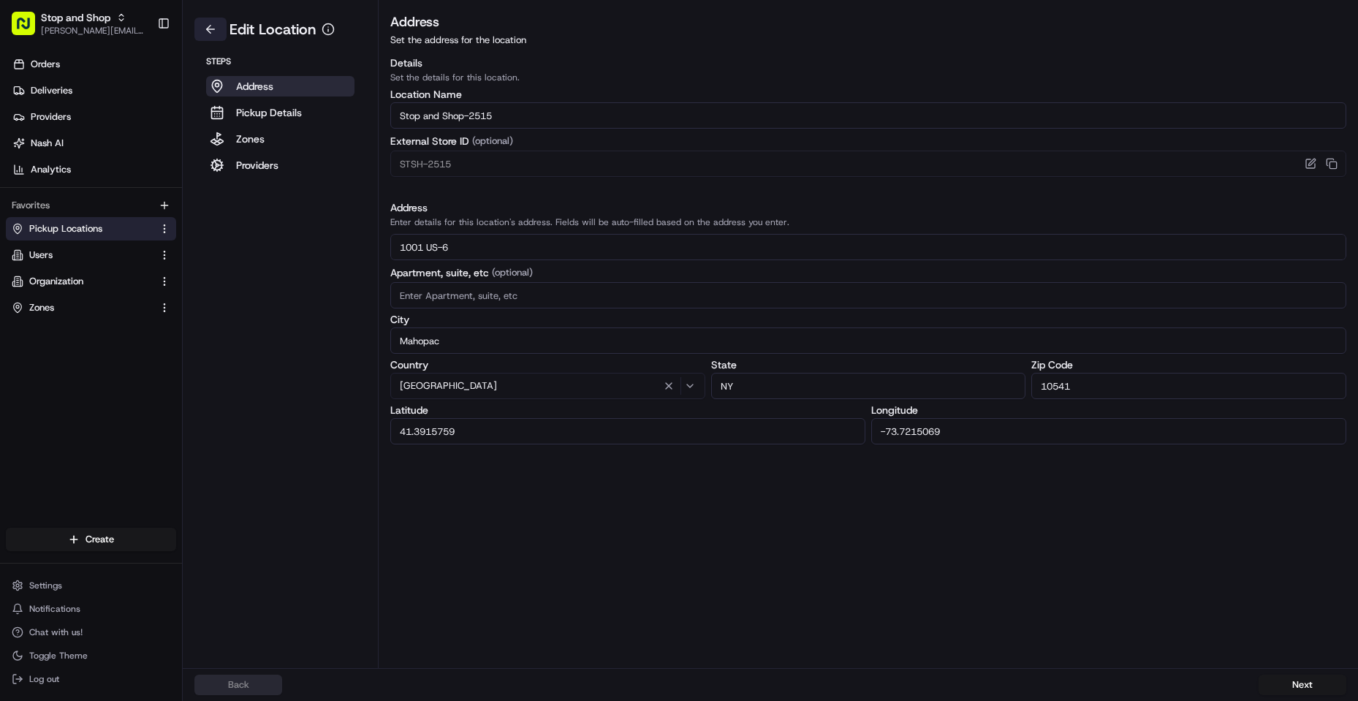
click at [204, 26] on button at bounding box center [210, 29] width 32 height 23
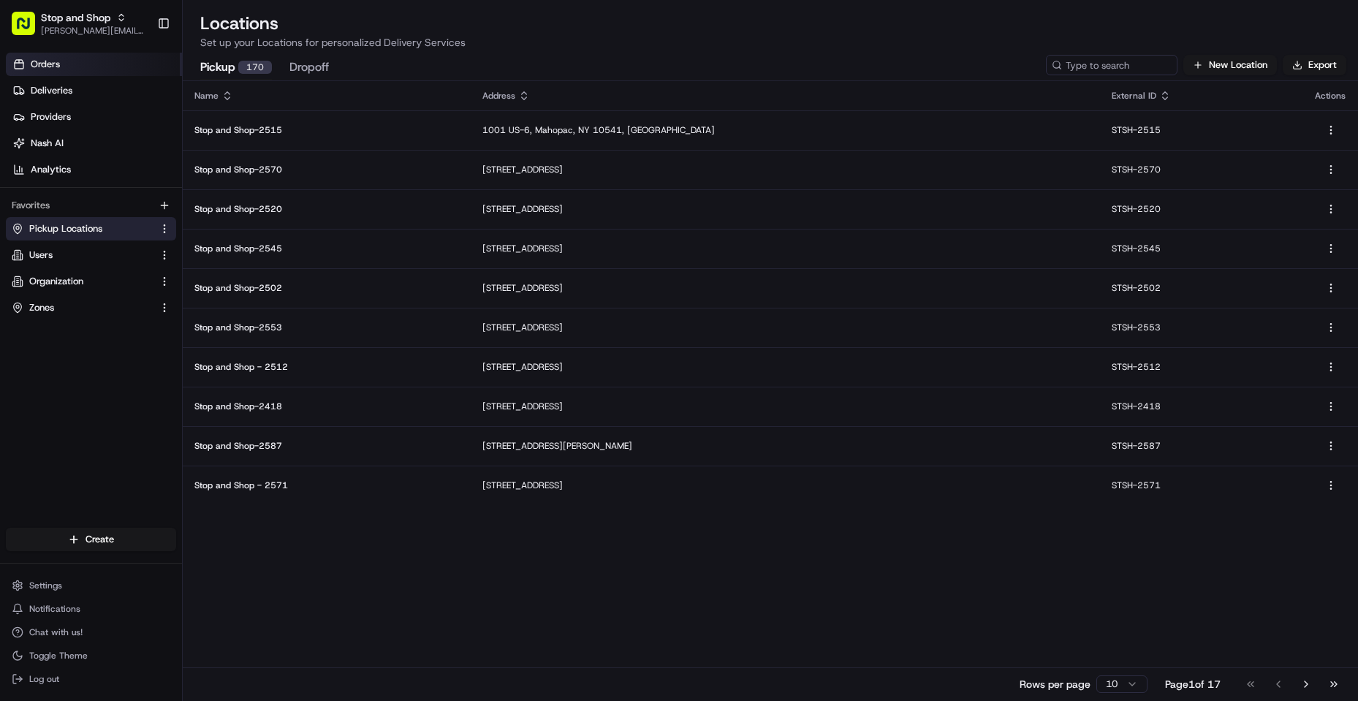
click at [79, 62] on link "Orders" at bounding box center [94, 64] width 176 height 23
